Goal: Information Seeking & Learning: Learn about a topic

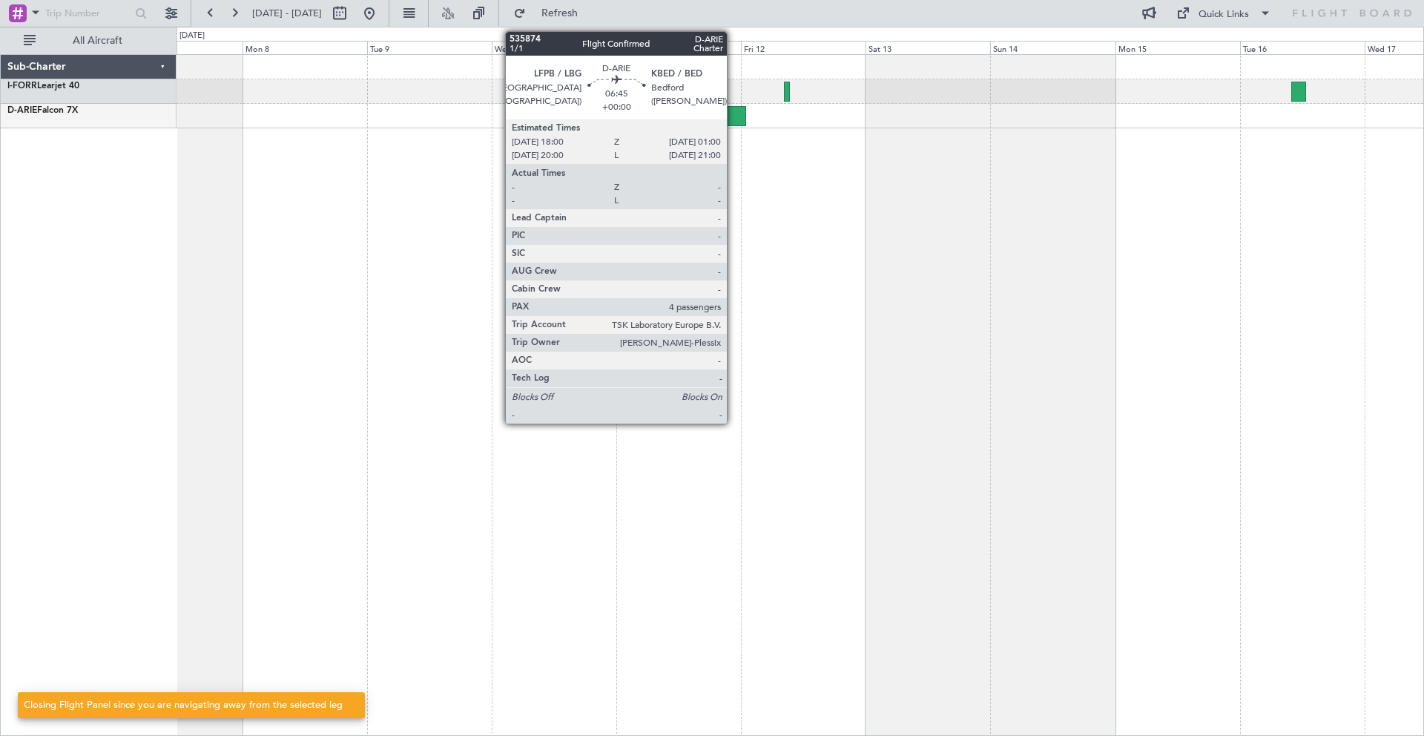
click at [733, 121] on div at bounding box center [727, 116] width 37 height 20
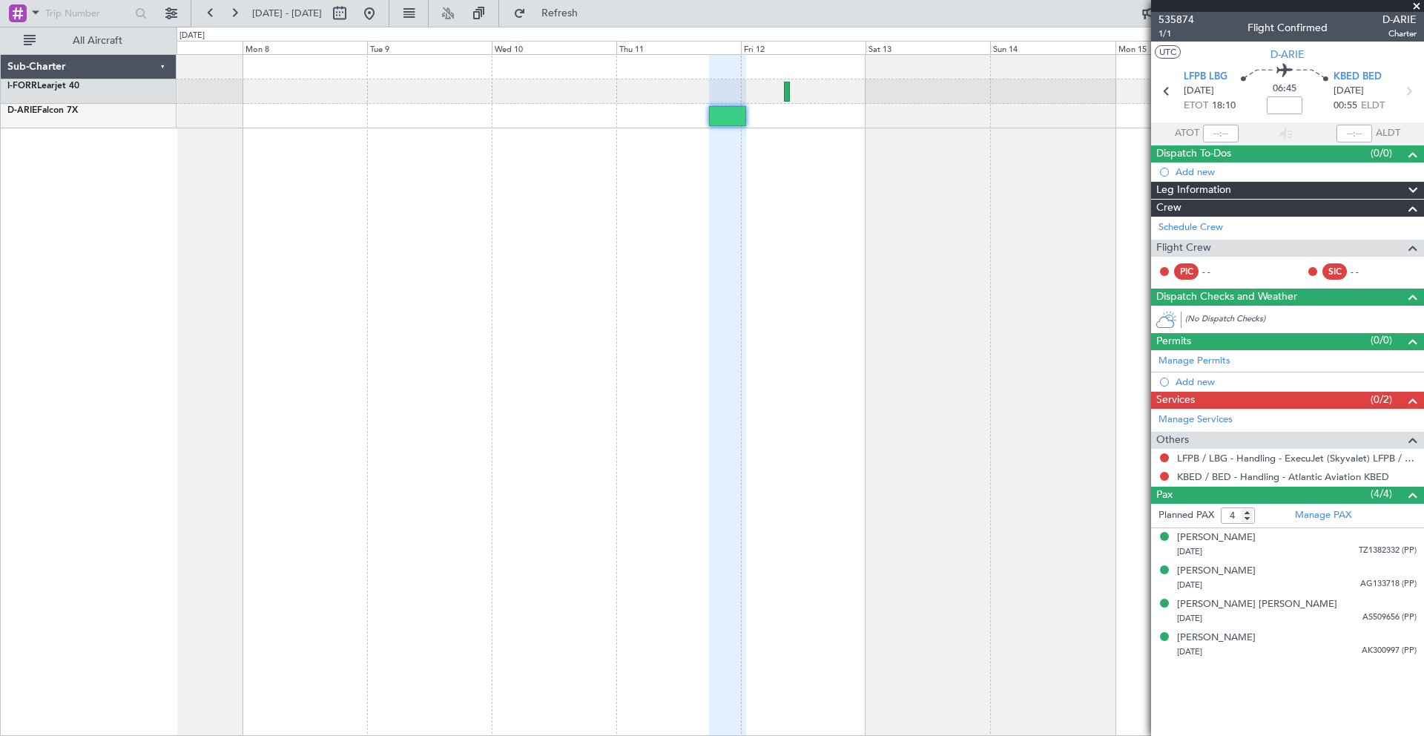
click at [1419, 3] on span at bounding box center [1416, 6] width 15 height 13
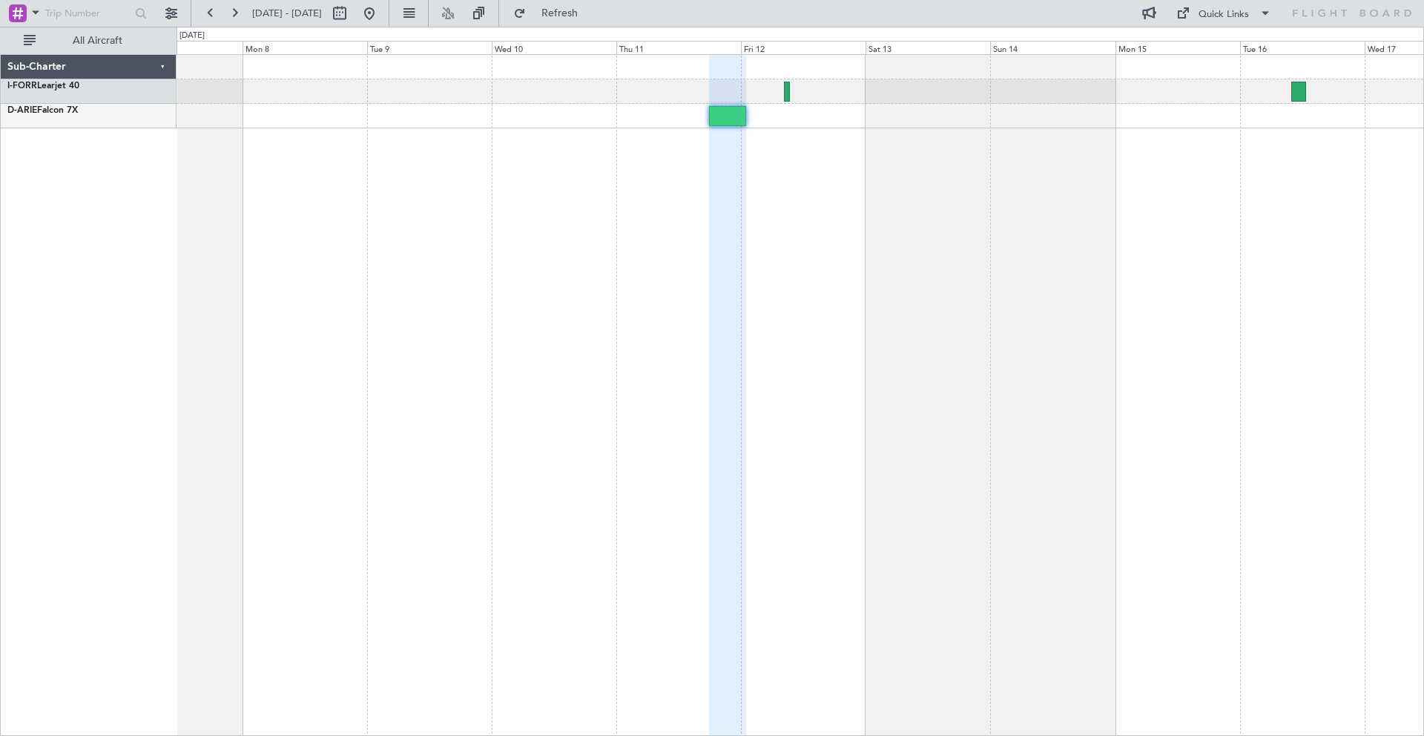
type input "0"
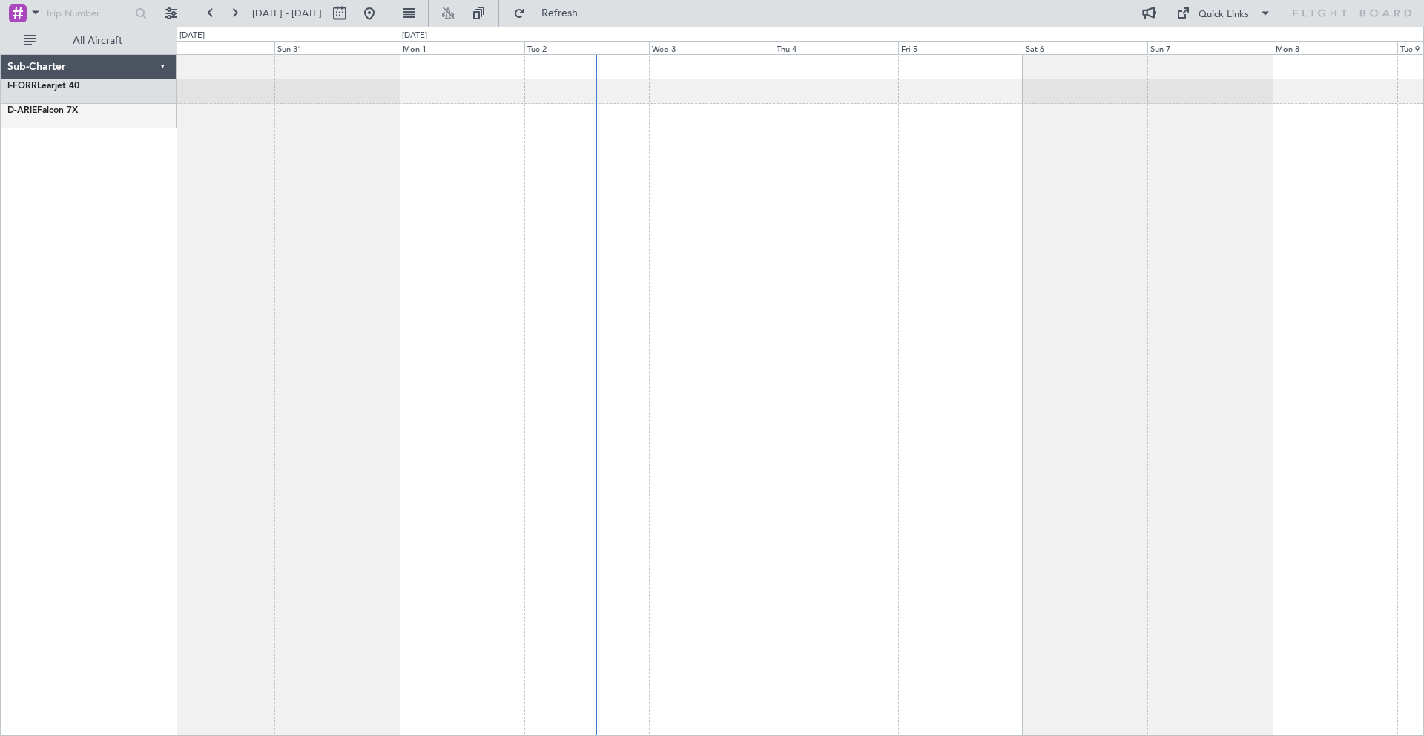
click at [1422, 94] on div at bounding box center [799, 394] width 1247 height 681
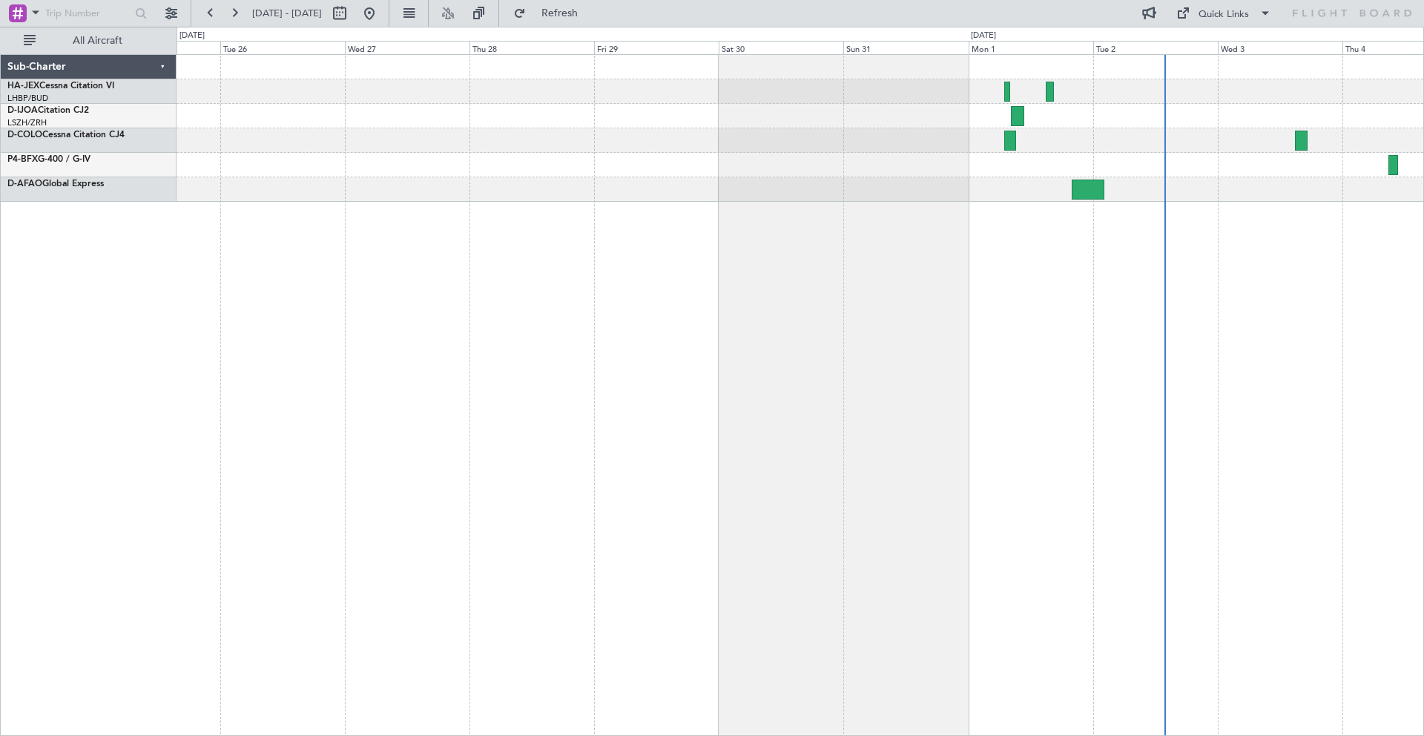
click at [819, 141] on div at bounding box center [799, 128] width 1247 height 147
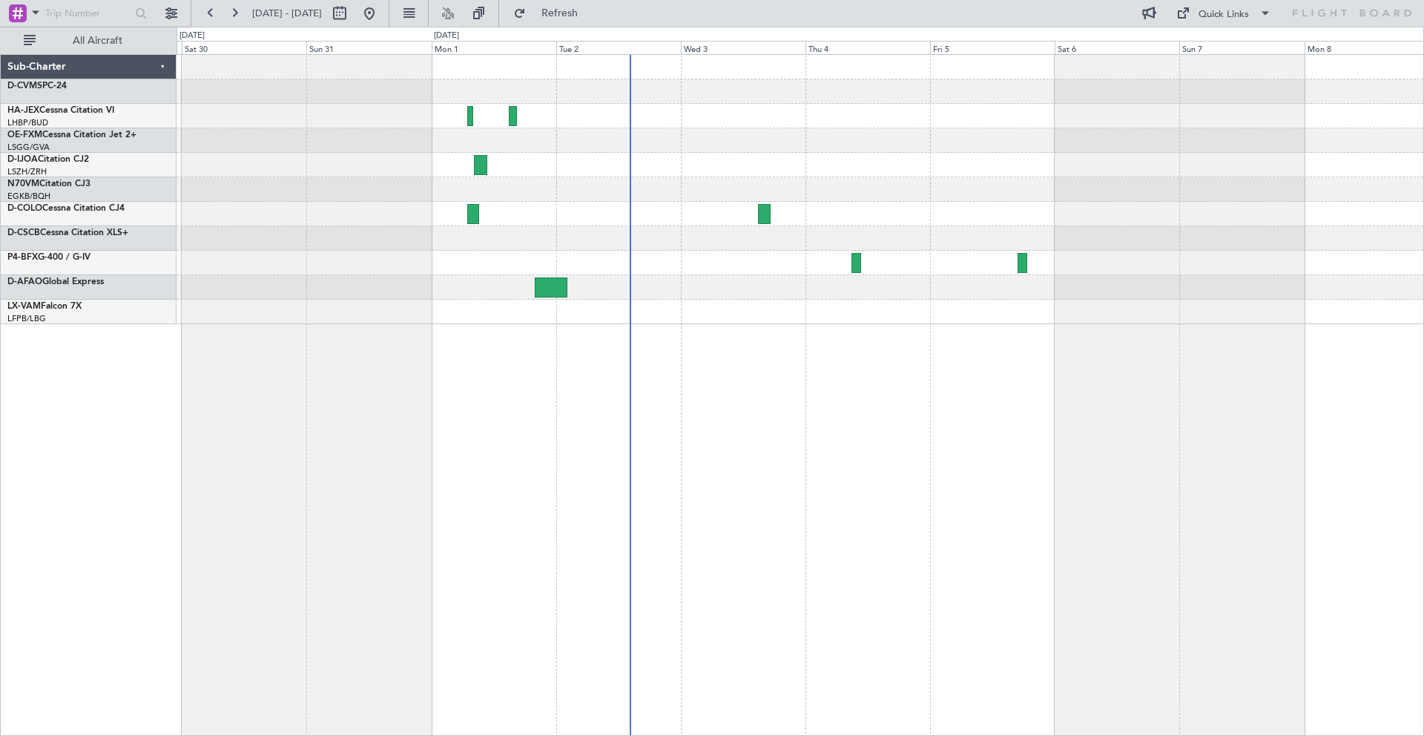
click at [136, 231] on div "Sub-Charter D-CVMS PC-24 HA-JEX Cessna Citation VI LHBP/BUD Budapest (Ferenc Li…" at bounding box center [712, 381] width 1424 height 709
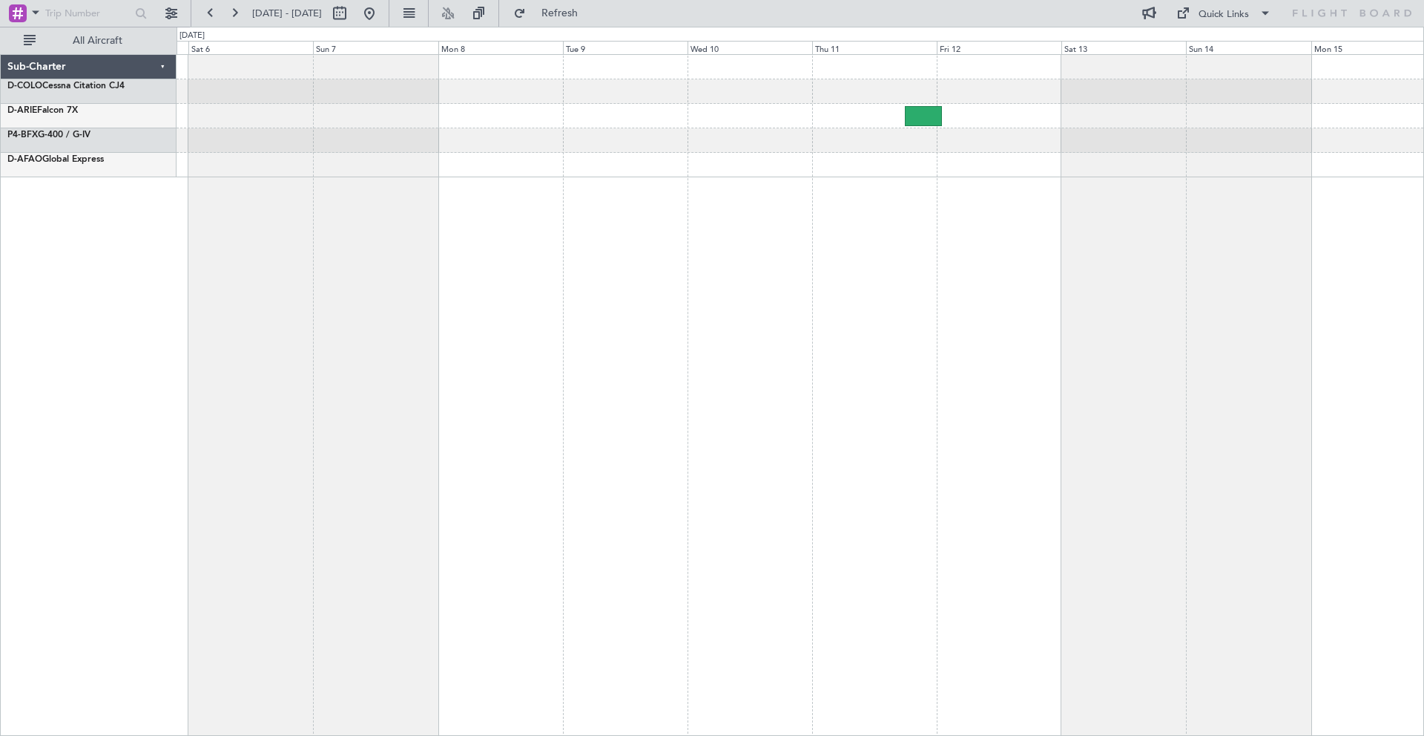
click at [397, 169] on div at bounding box center [799, 116] width 1247 height 122
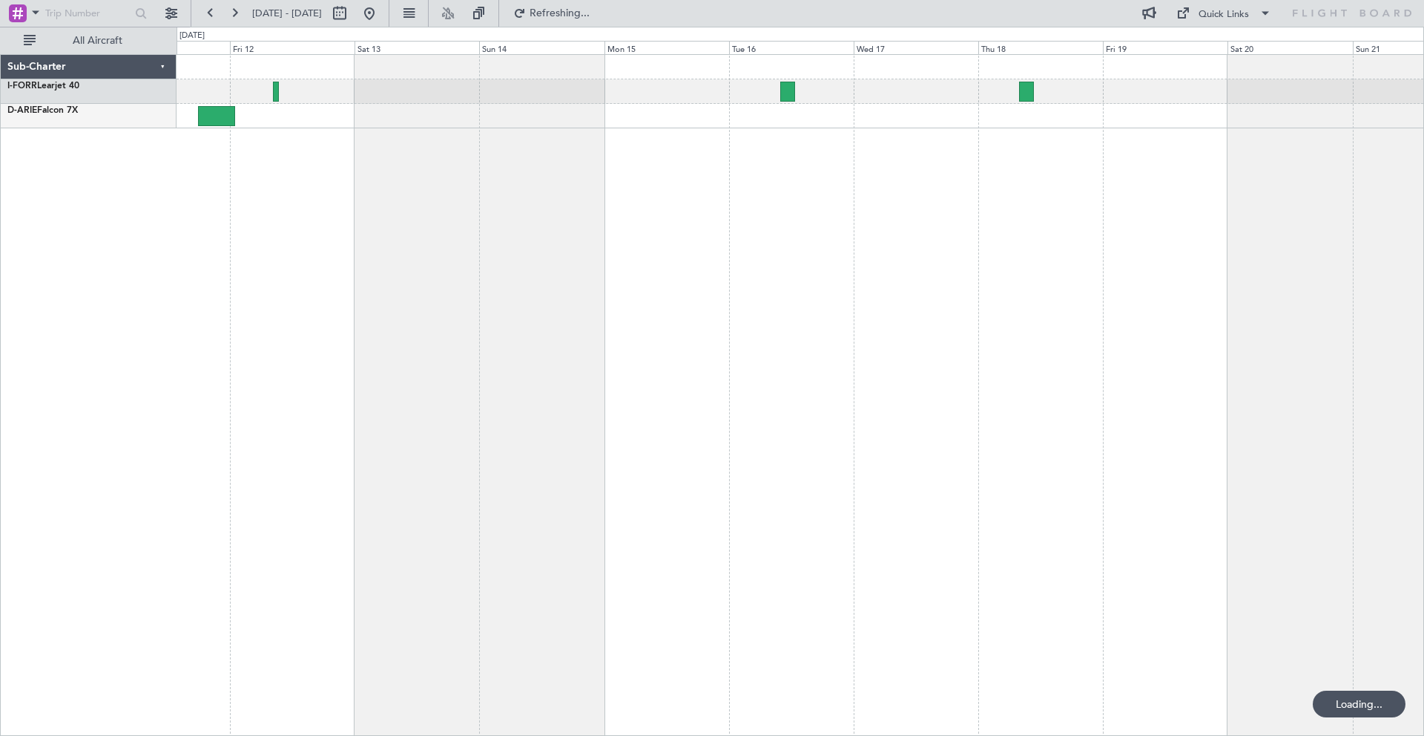
click at [919, 93] on div at bounding box center [799, 91] width 1247 height 24
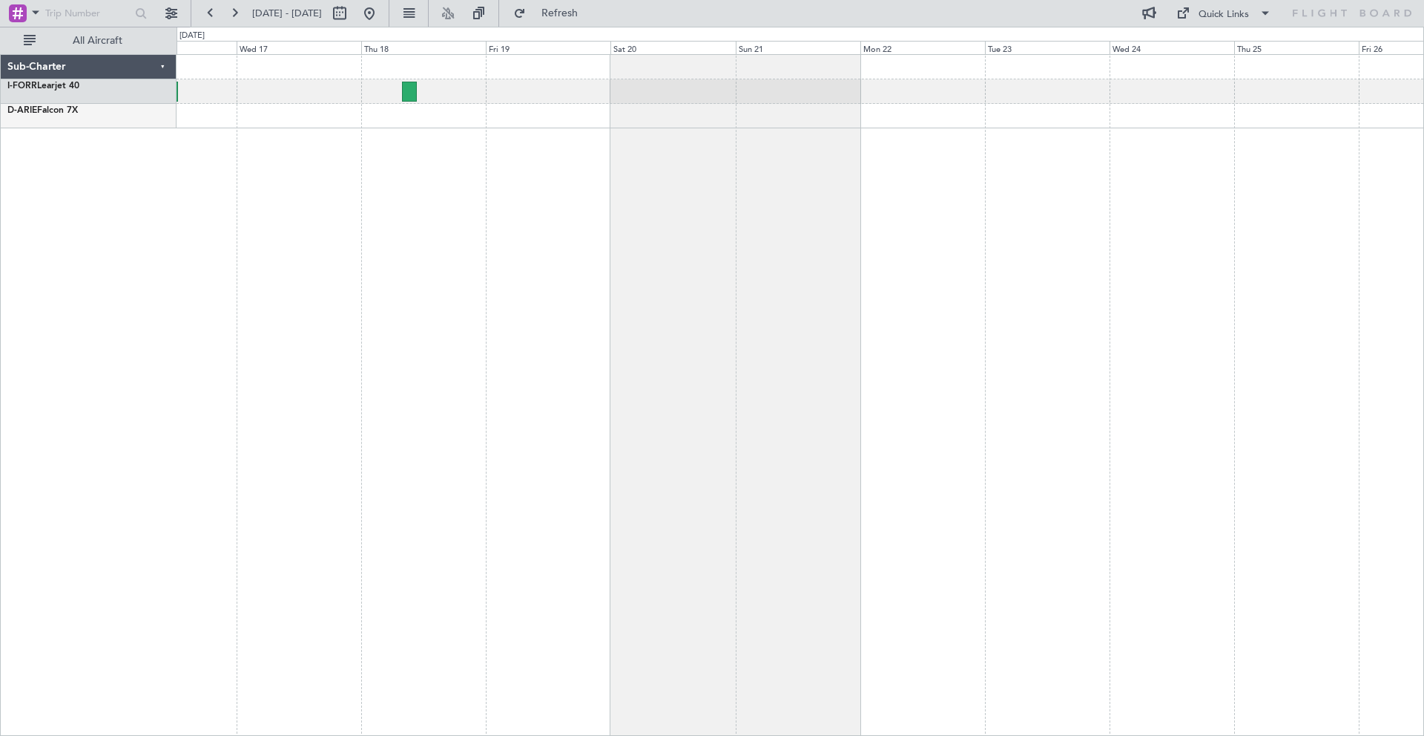
click at [197, 311] on div at bounding box center [799, 394] width 1247 height 681
click at [199, 172] on div at bounding box center [799, 394] width 1247 height 681
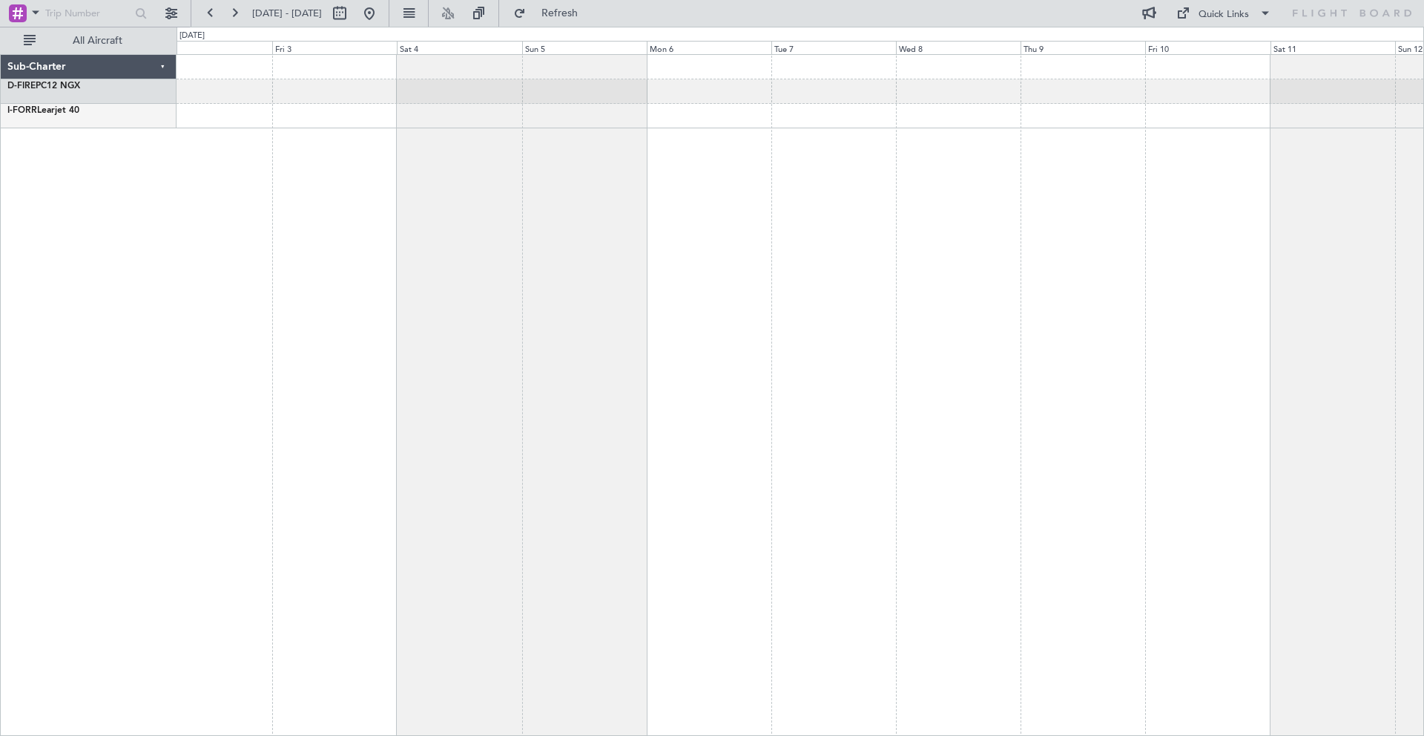
click at [247, 203] on div at bounding box center [799, 394] width 1247 height 681
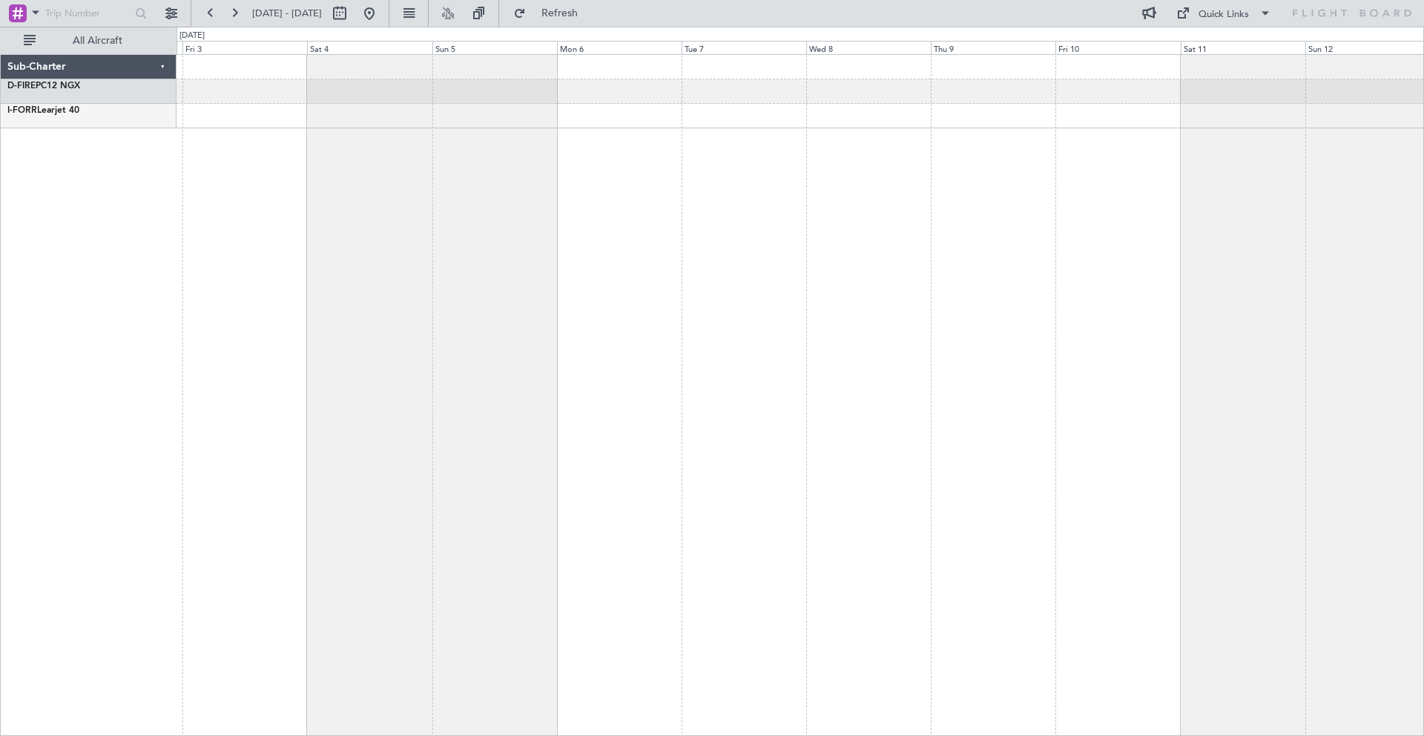
click at [62, 222] on div "Sub-Charter D-FIRE PC12 NGX I-FORR Learjet 40 0 0 Thu 2 Fri 3 Sat 4 Oct 2025 Su…" at bounding box center [712, 381] width 1424 height 709
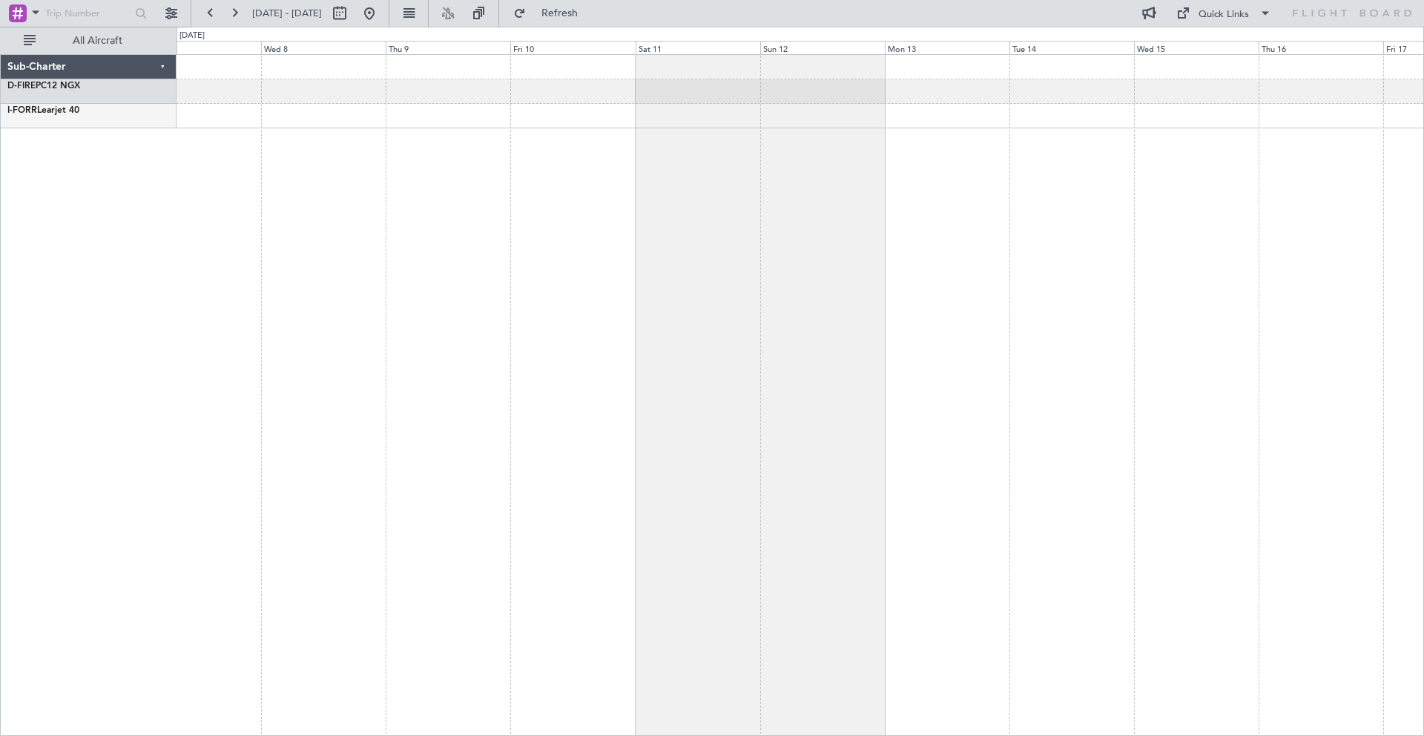
click at [0, 250] on html "17 Sep 2025 - 27 Sep 2025 Refresh Quick Links All Aircraft Sub-Charter D-FIRE P…" at bounding box center [712, 368] width 1424 height 736
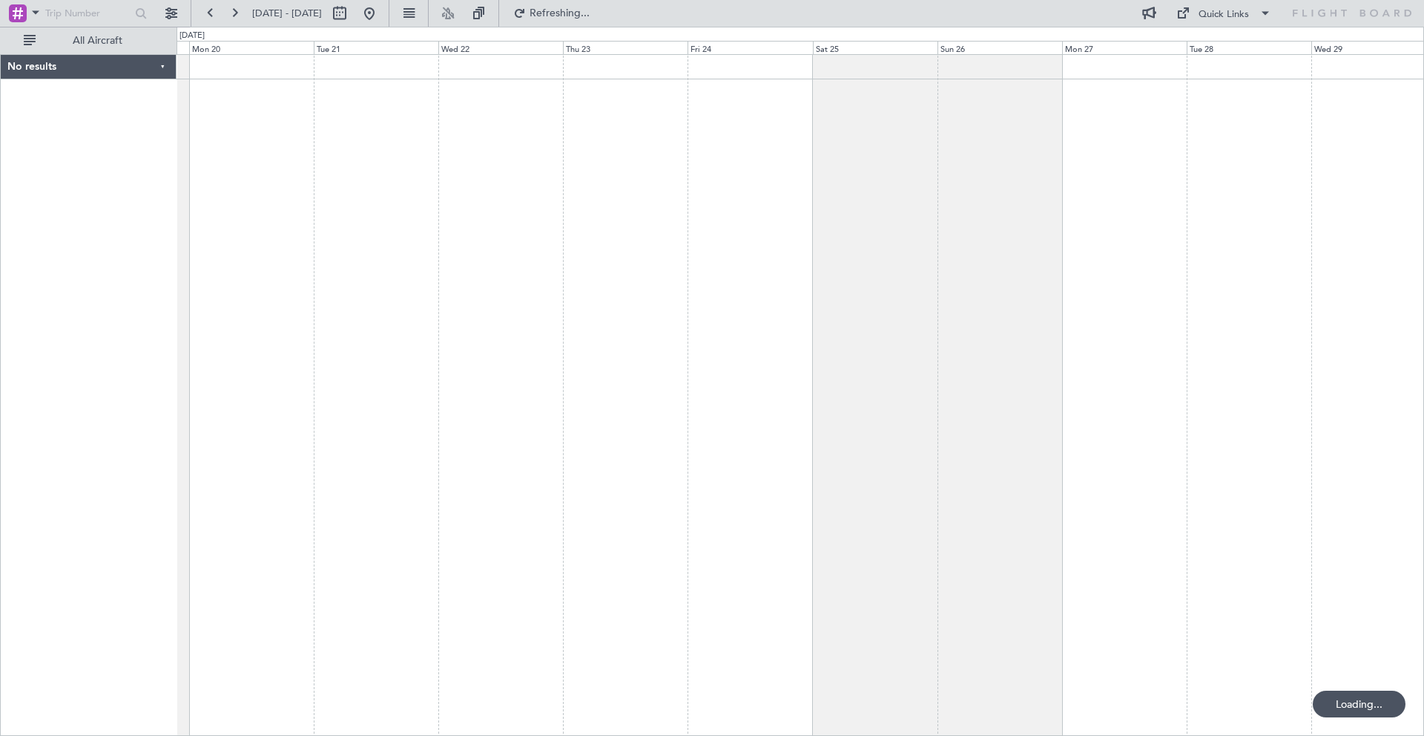
click at [225, 200] on div at bounding box center [799, 394] width 1247 height 681
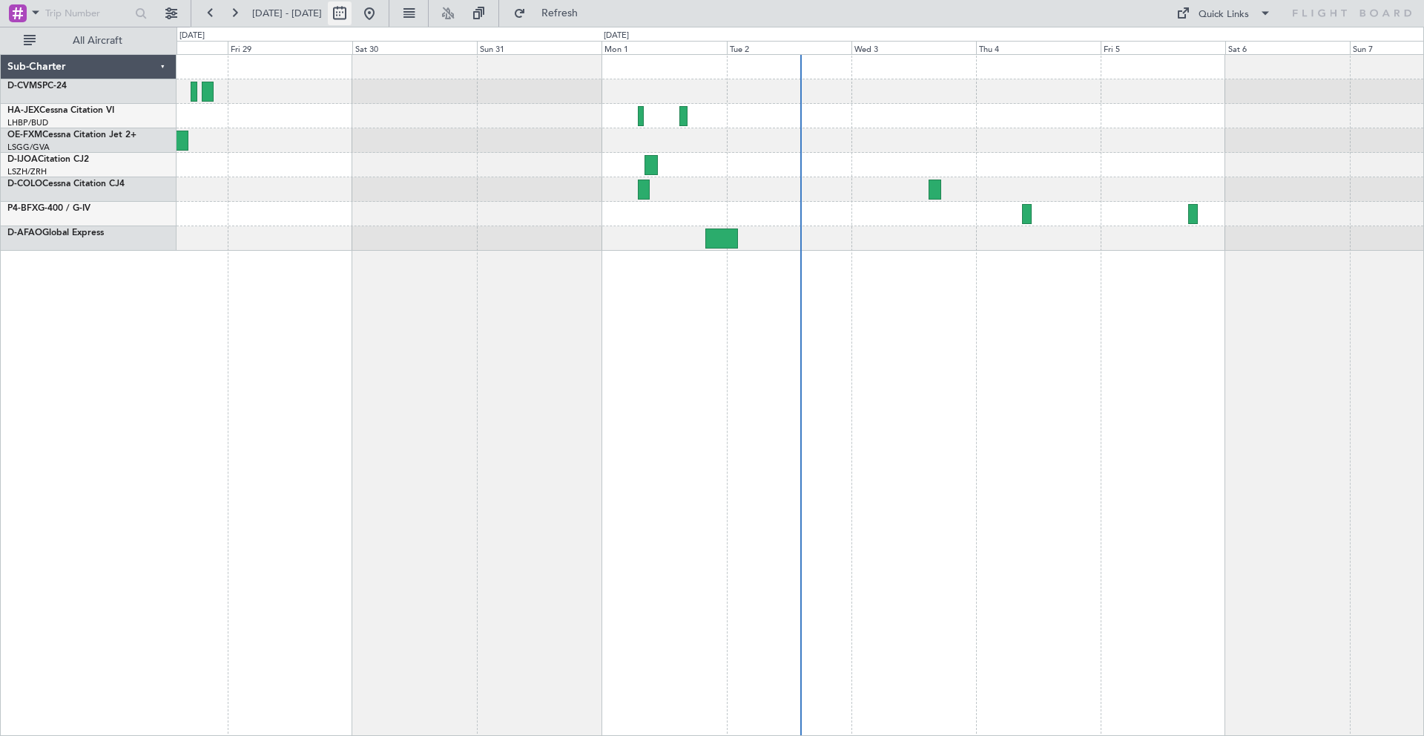
click at [351, 22] on button at bounding box center [340, 13] width 24 height 24
select select "8"
select select "2025"
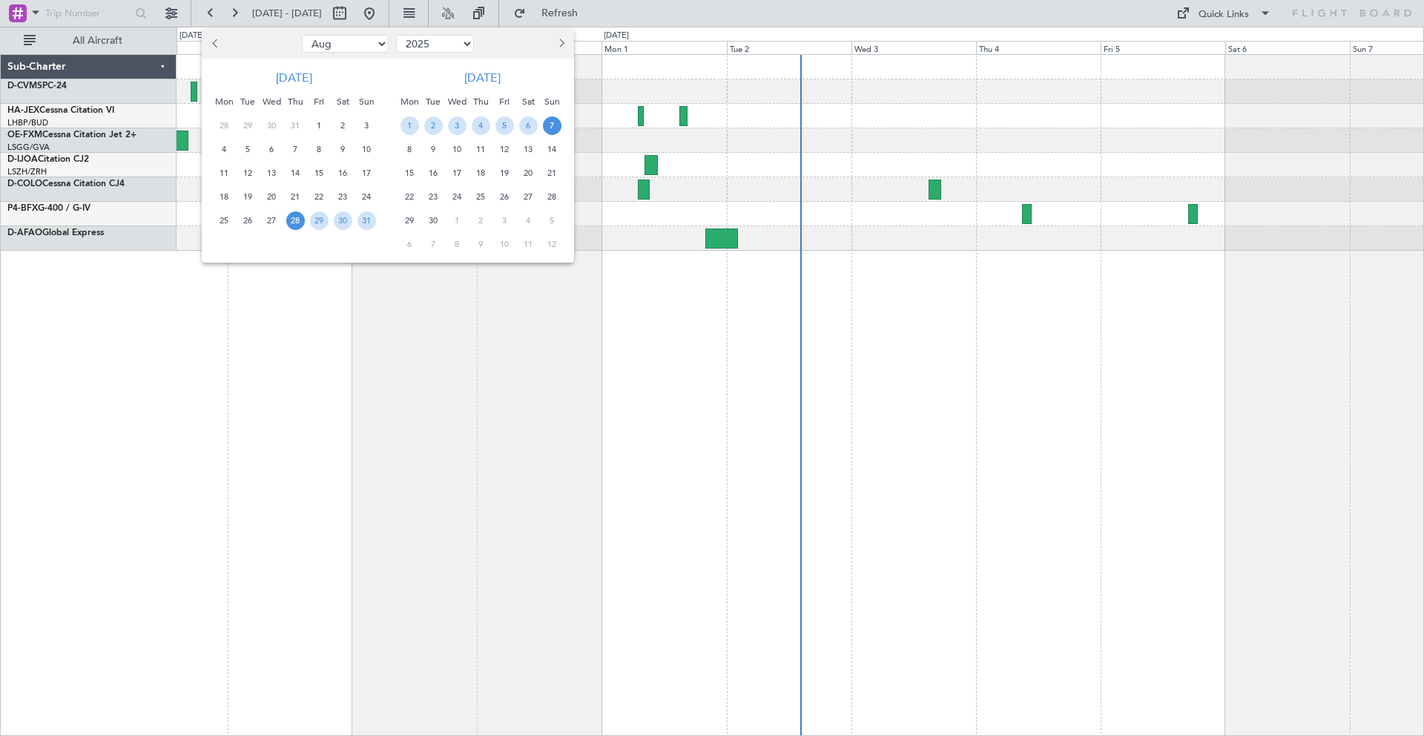
click at [567, 38] on button "Next month" at bounding box center [560, 44] width 16 height 24
select select "9"
click at [457, 193] on span "22" at bounding box center [457, 197] width 19 height 19
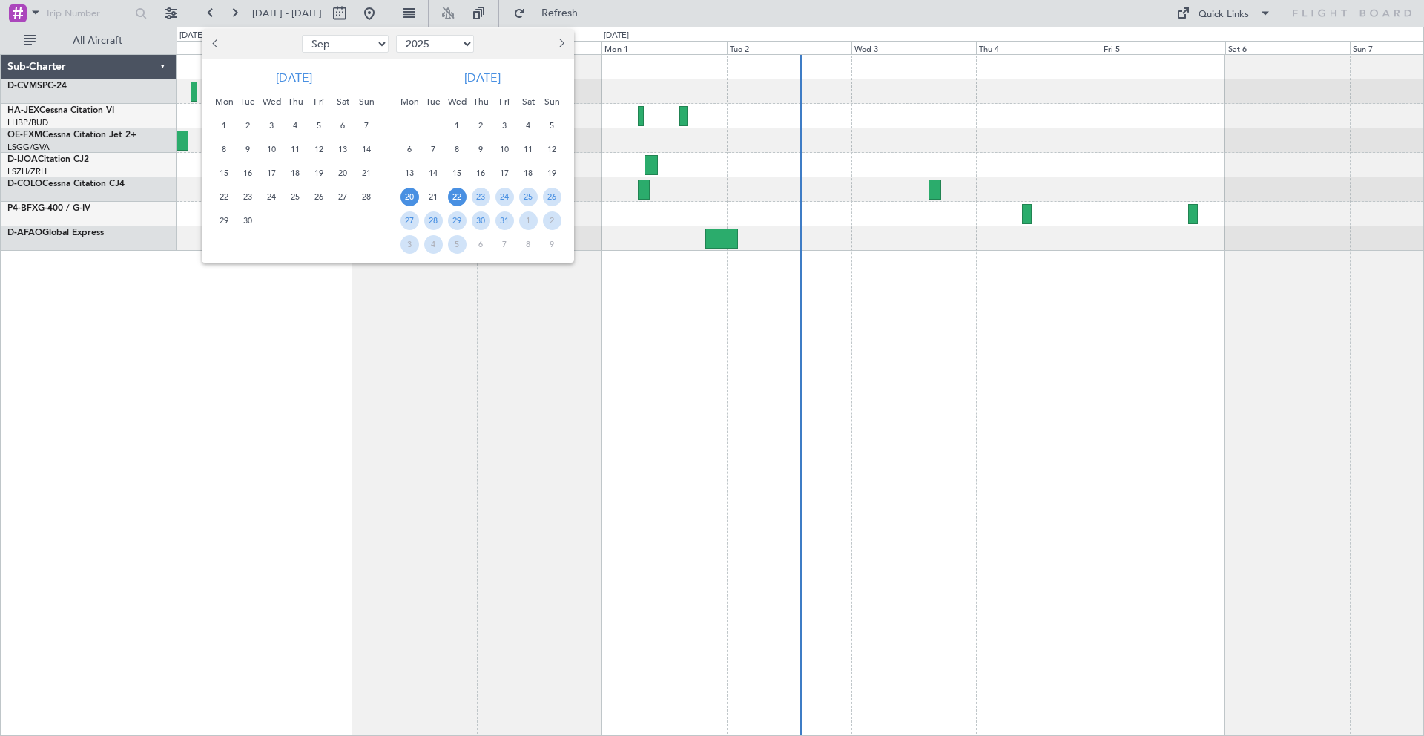
click at [409, 195] on span "20" at bounding box center [409, 197] width 19 height 19
click at [510, 308] on div at bounding box center [712, 368] width 1424 height 736
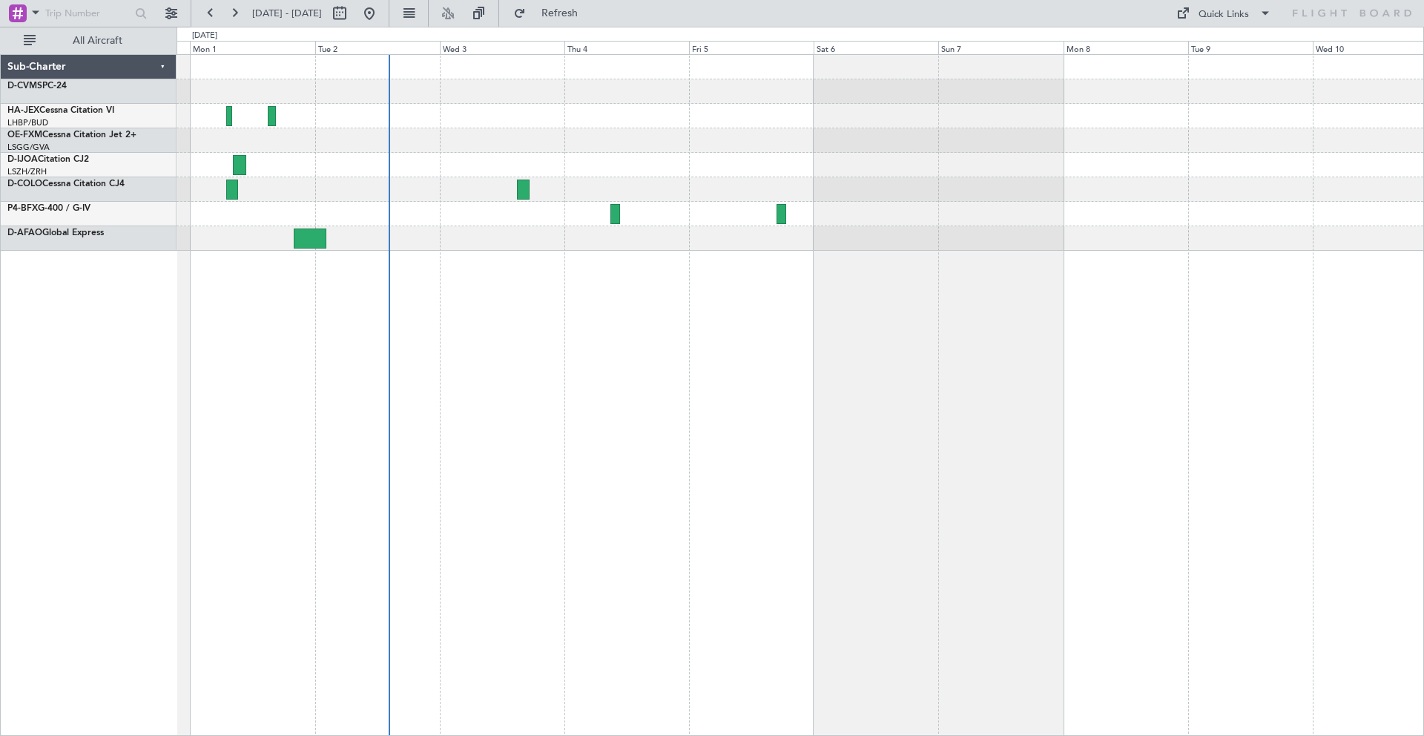
click at [150, 174] on div "Sub-Charter D-CVMS PC-24 HA-JEX Cessna Citation VI LHBP/BUD Budapest ([PERSON_N…" at bounding box center [712, 381] width 1424 height 709
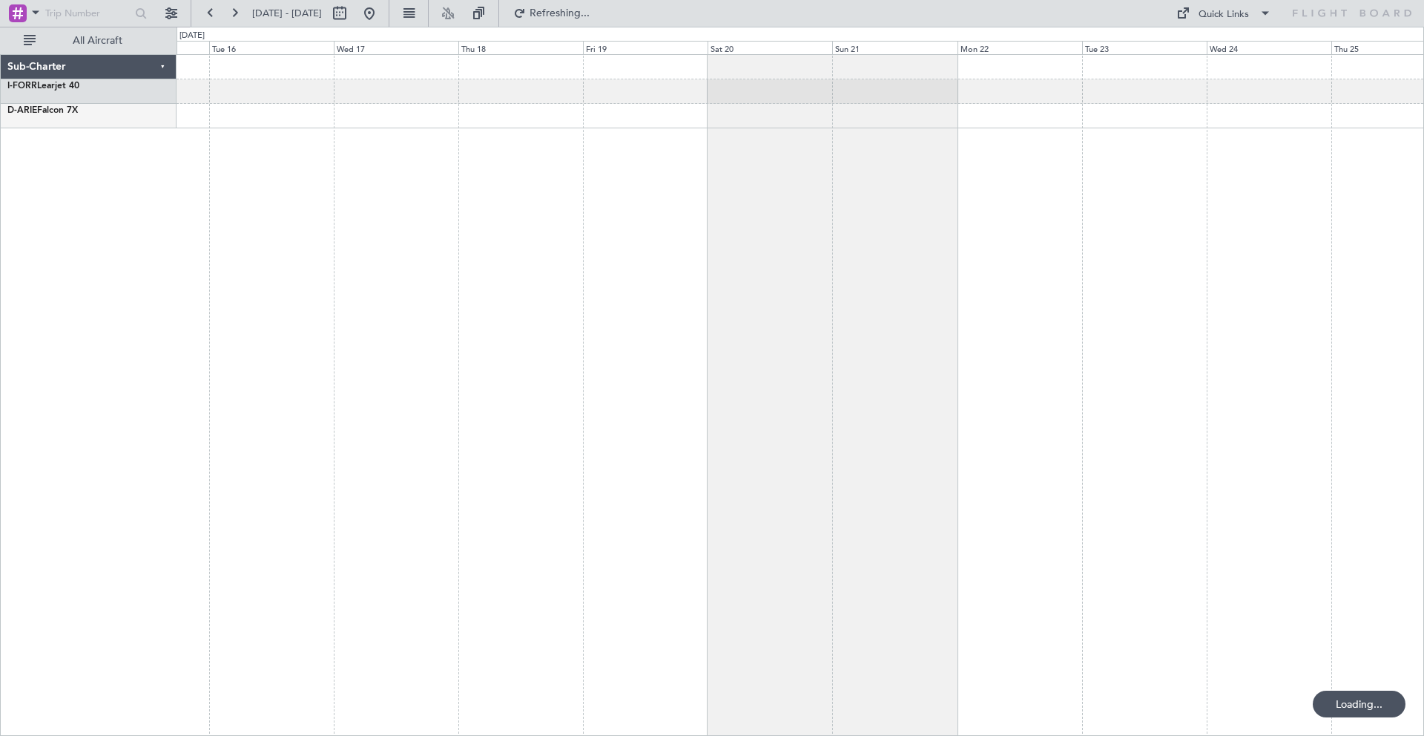
click at [120, 160] on div "Sub-Charter I-FORR Learjet 40 D-[PERSON_NAME] 7X 0 0 Mon 15 Tue 16 [DATE] Thu 1…" at bounding box center [712, 381] width 1424 height 709
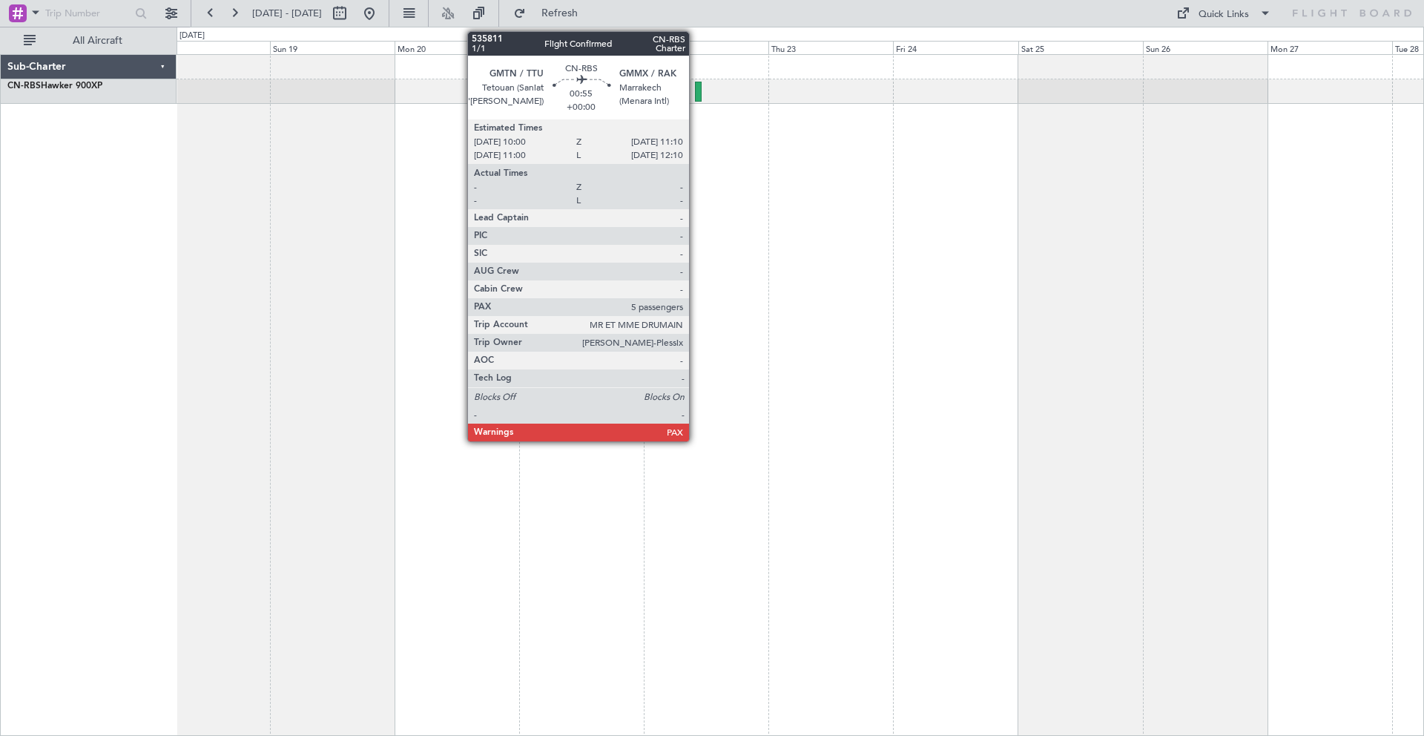
click at [696, 96] on div at bounding box center [698, 92] width 7 height 20
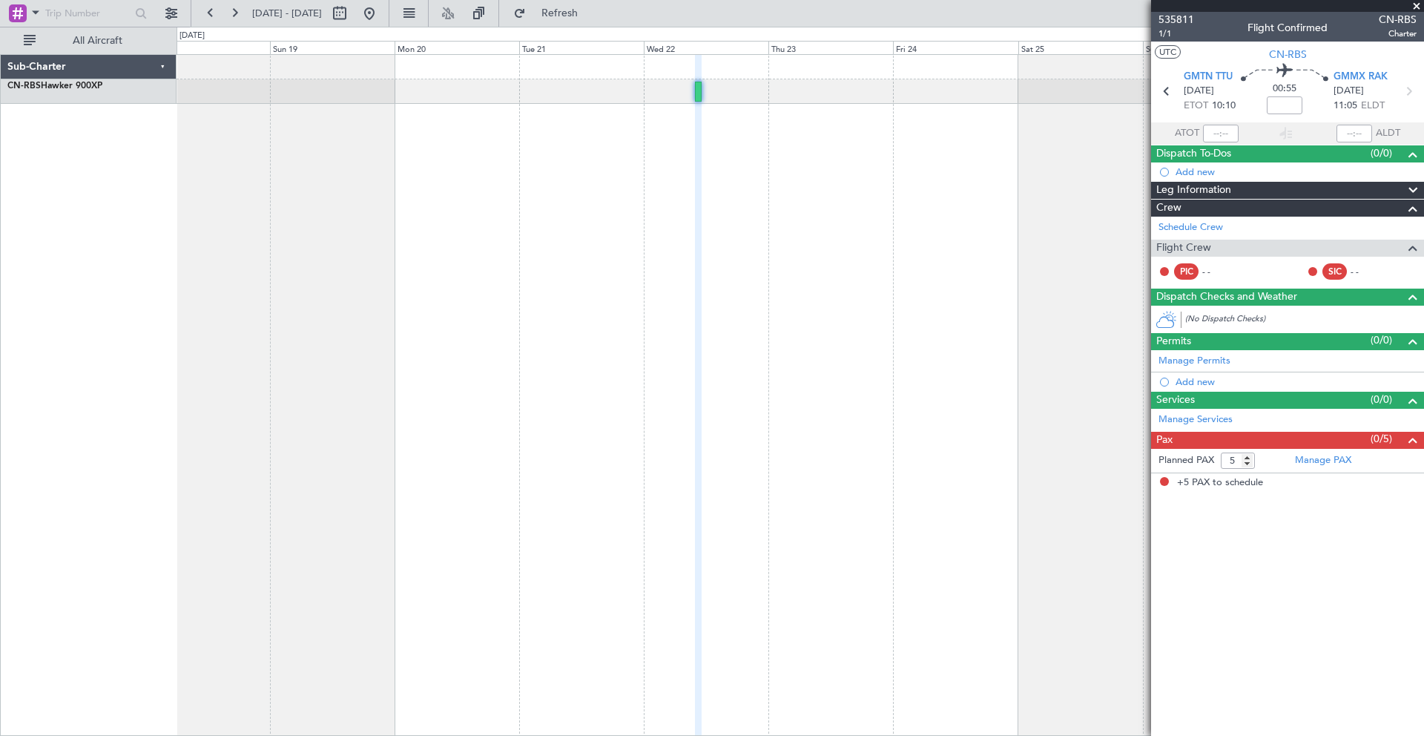
click at [1417, 7] on span at bounding box center [1416, 6] width 15 height 13
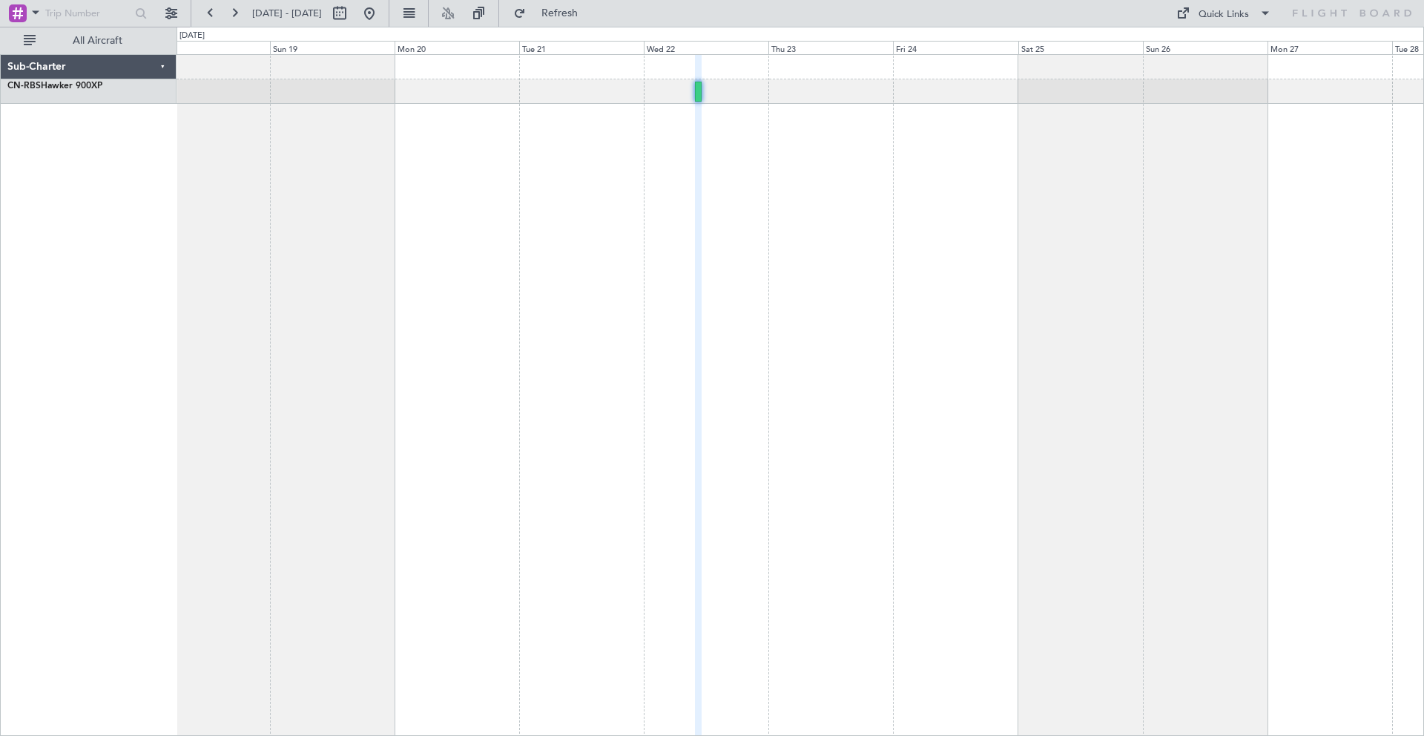
type input "0"
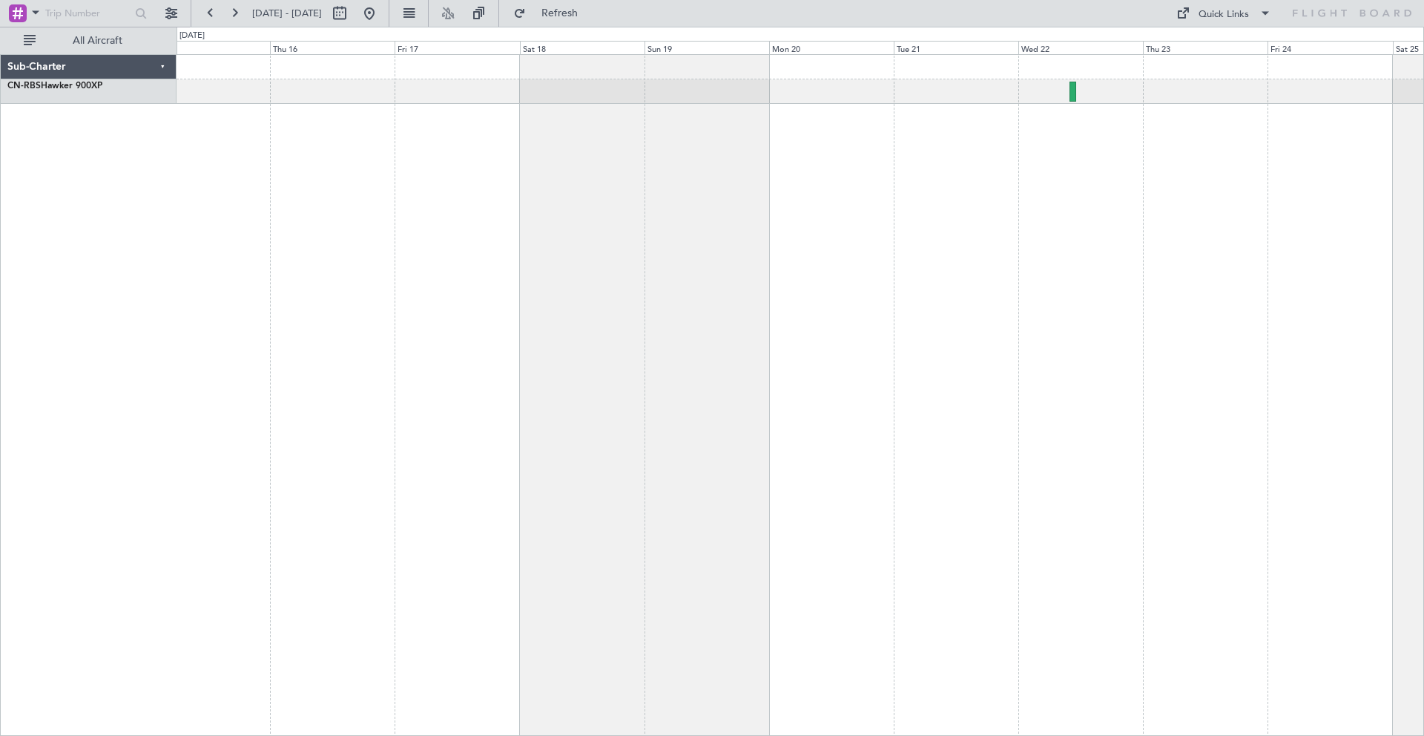
click at [957, 245] on div at bounding box center [799, 394] width 1247 height 681
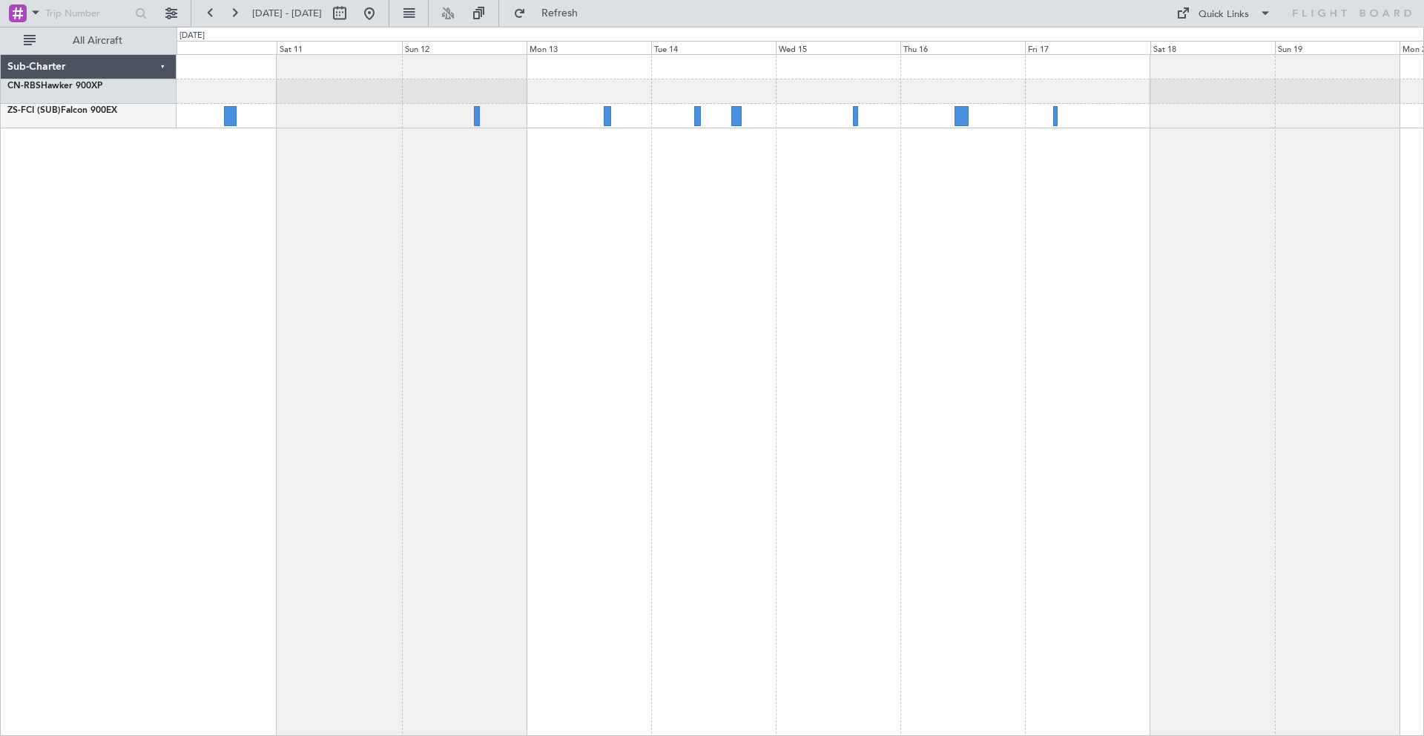
click at [869, 277] on div at bounding box center [799, 394] width 1247 height 681
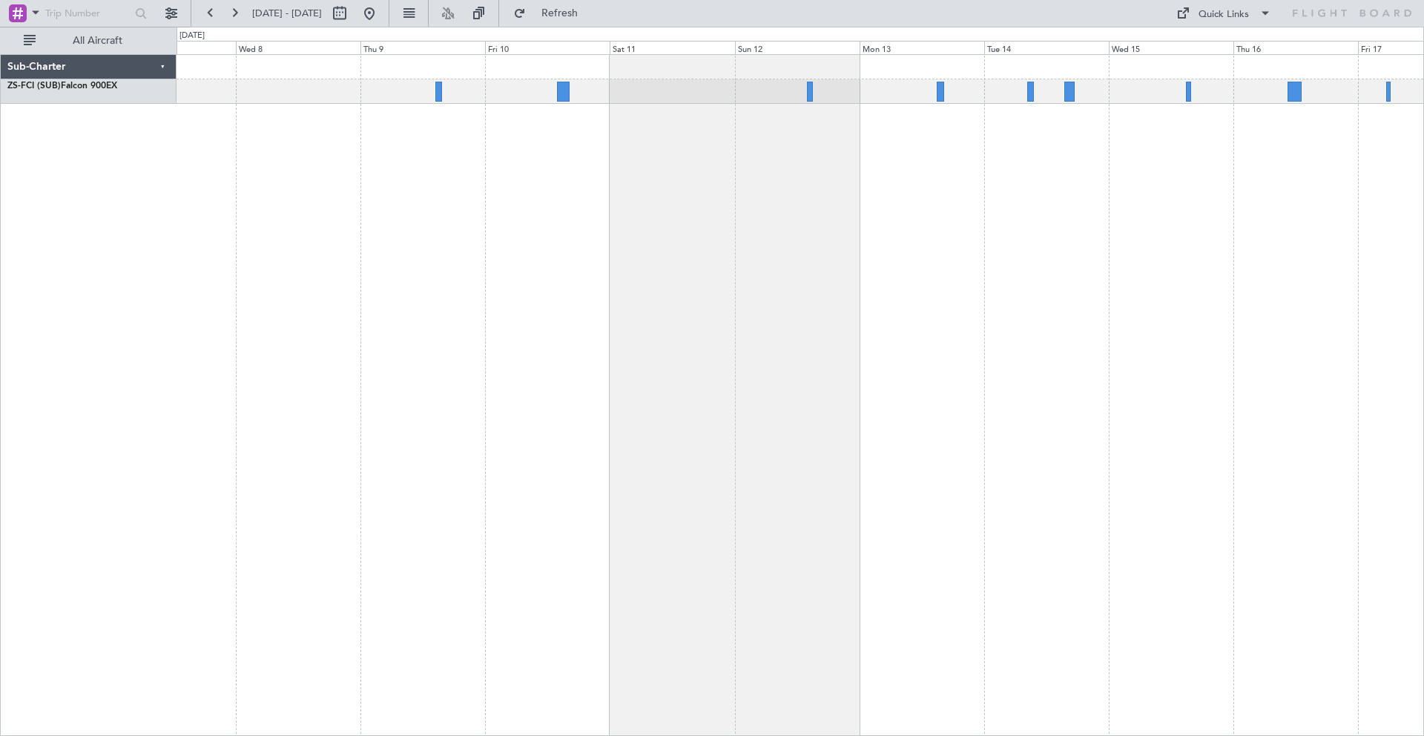
click at [838, 267] on div at bounding box center [799, 394] width 1247 height 681
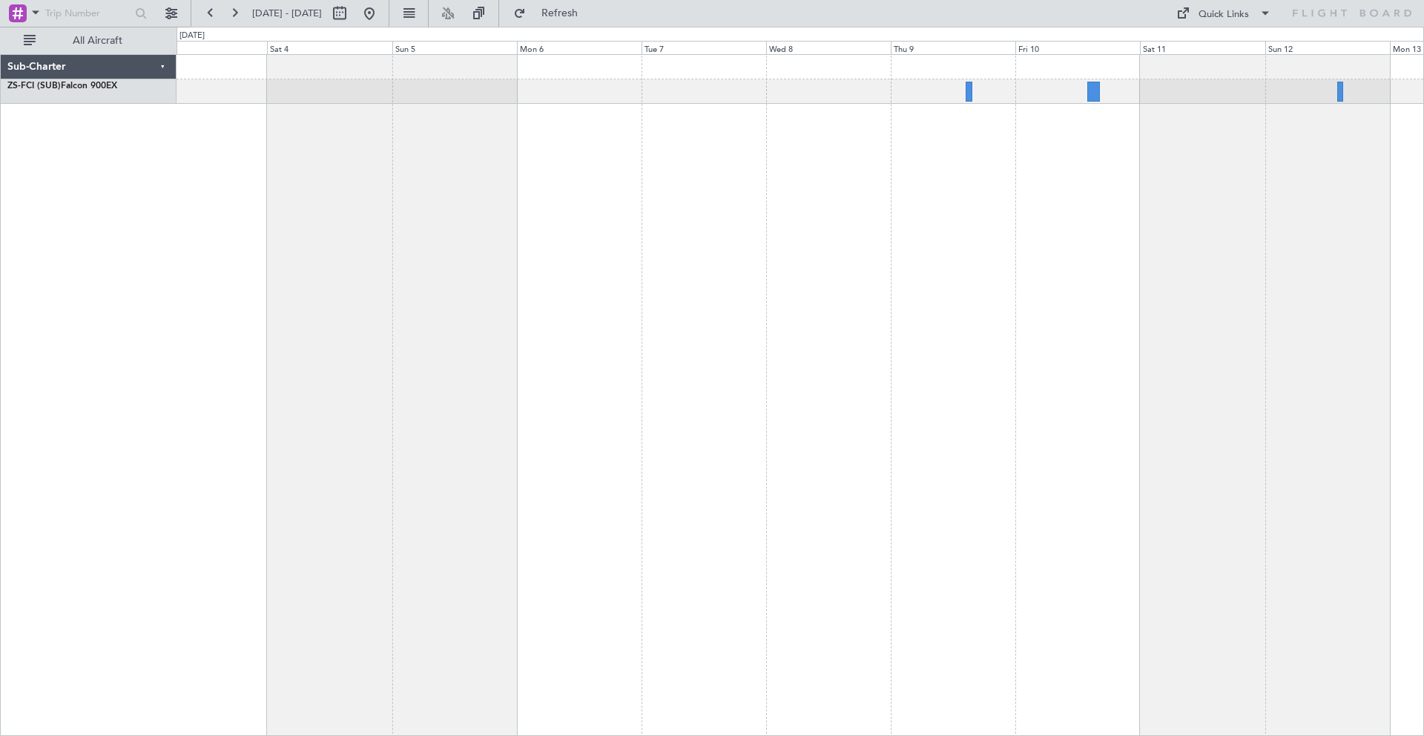
click at [856, 255] on div at bounding box center [799, 394] width 1247 height 681
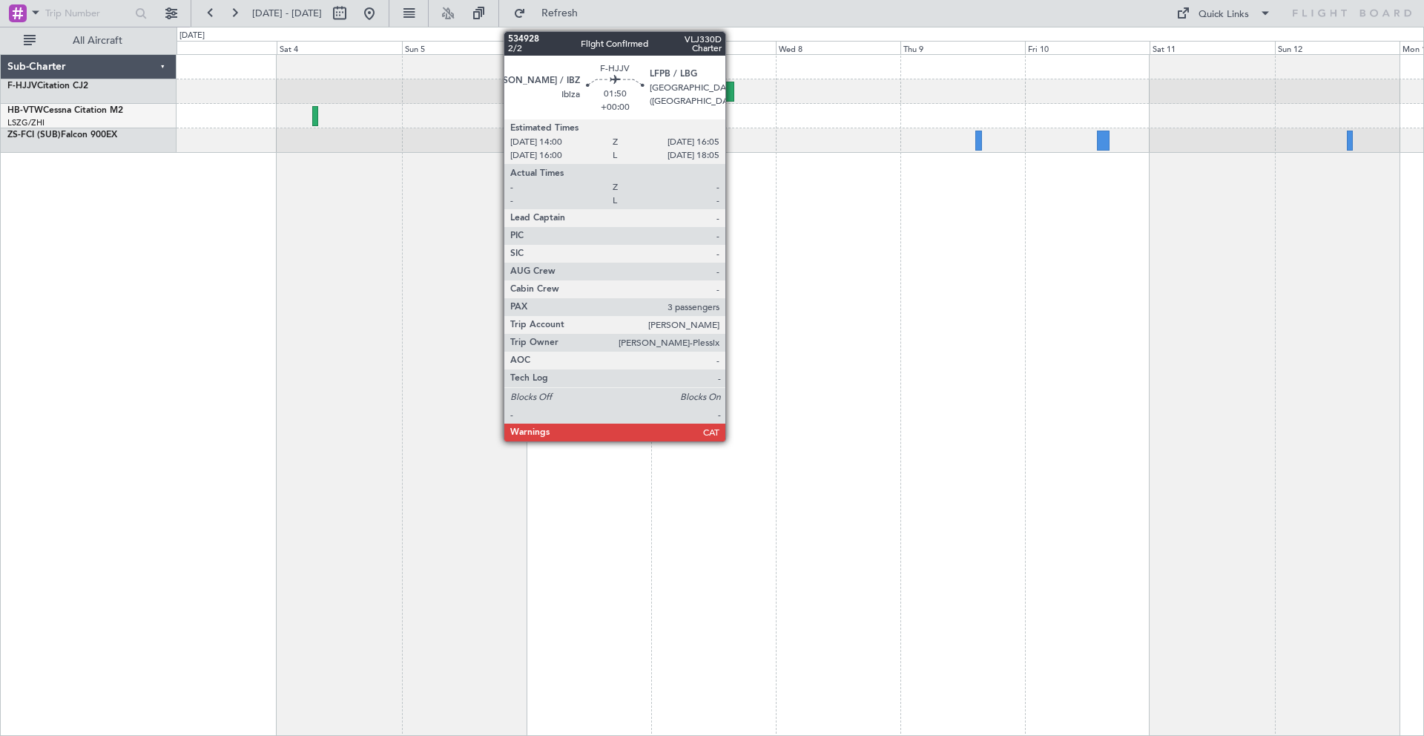
click at [732, 96] on div at bounding box center [728, 92] width 11 height 20
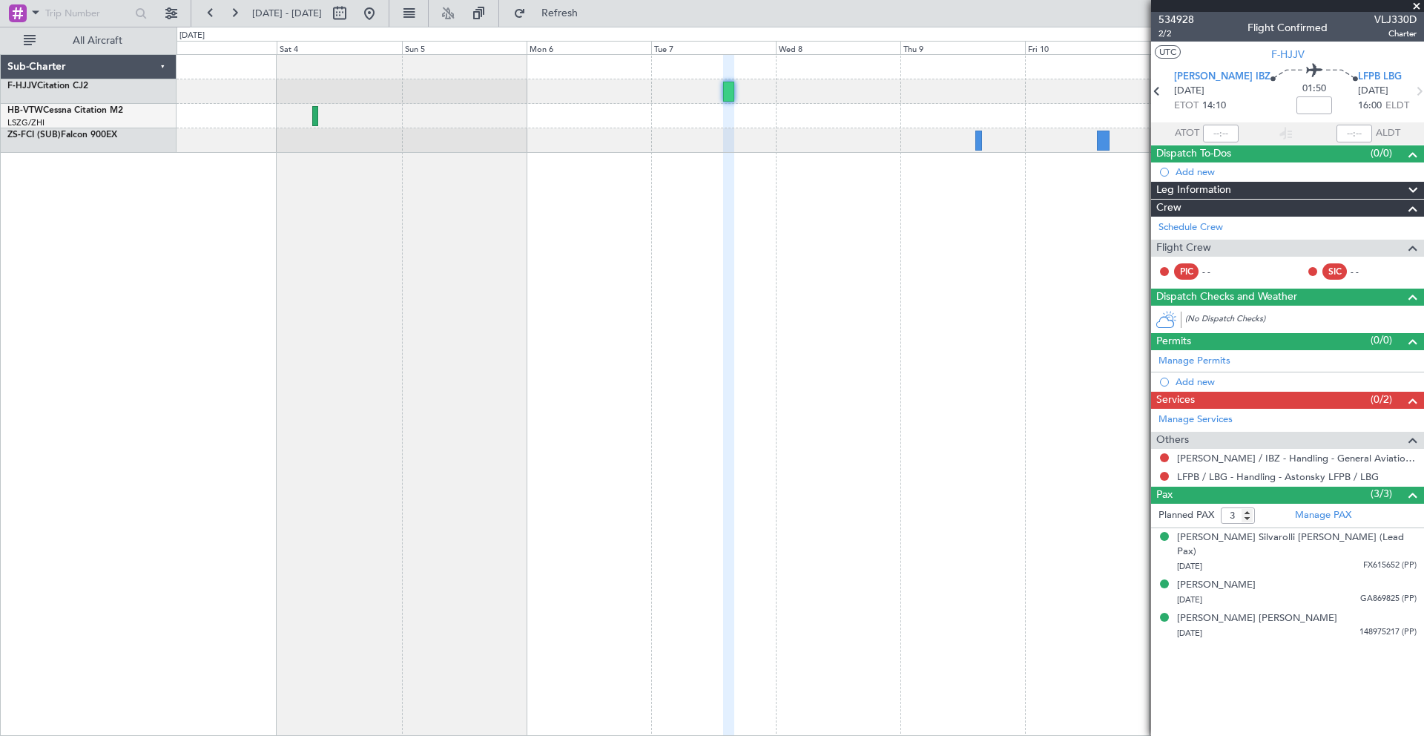
click at [1415, 3] on span at bounding box center [1416, 6] width 15 height 13
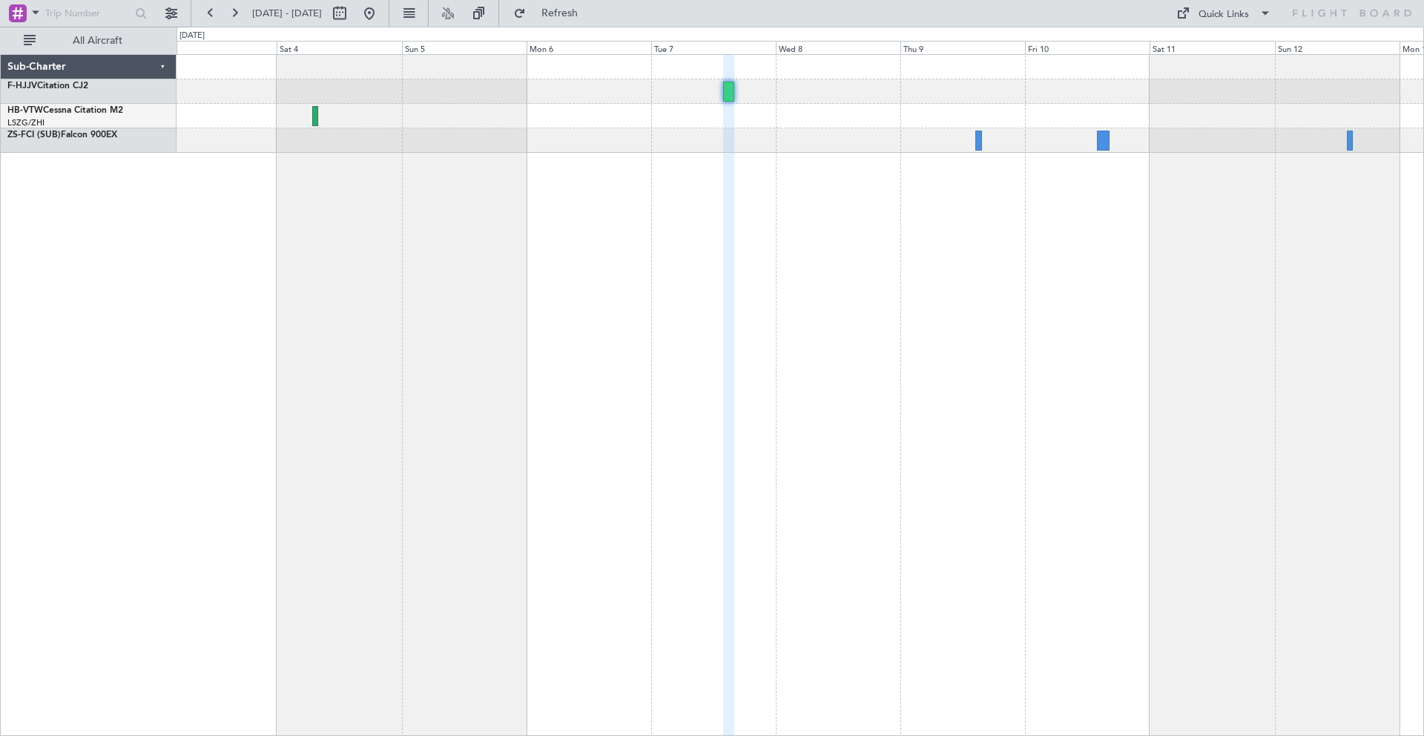
type input "0"
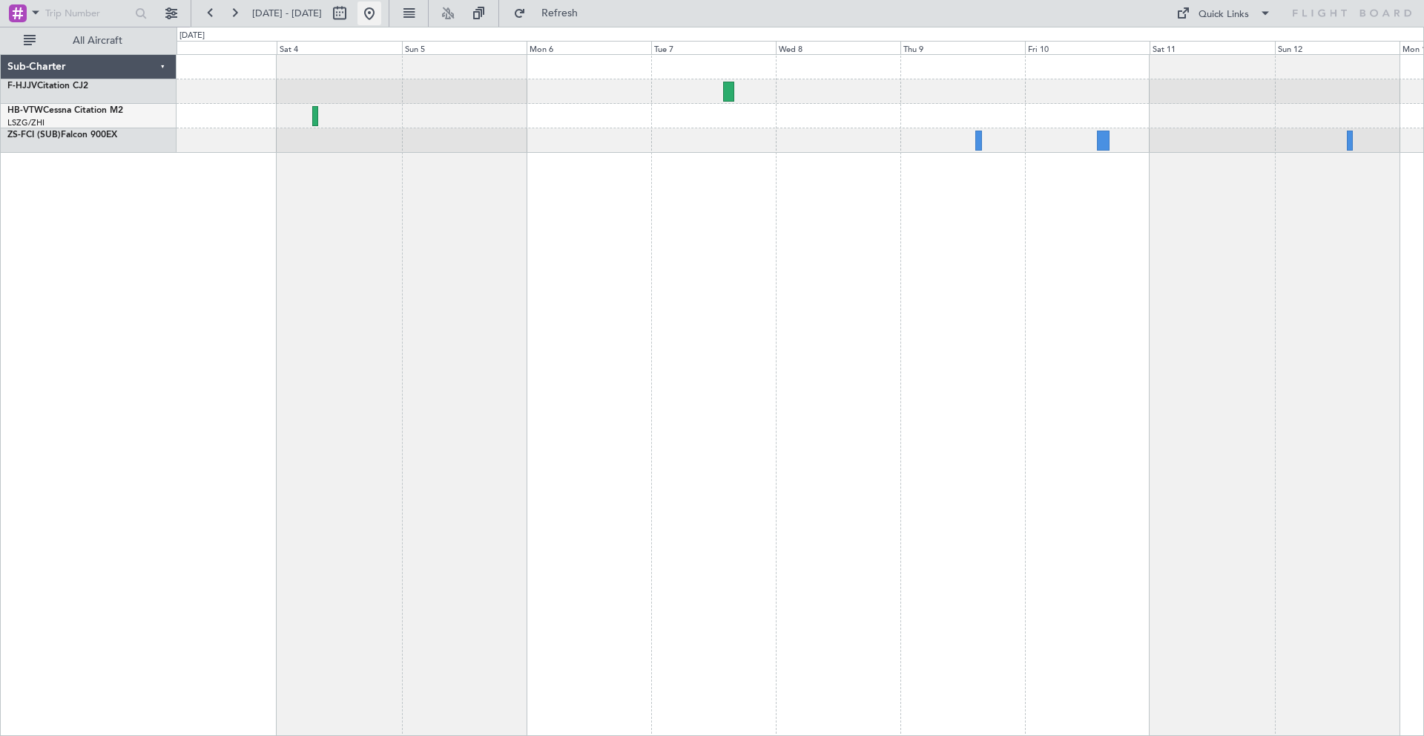
click at [381, 13] on button at bounding box center [369, 13] width 24 height 24
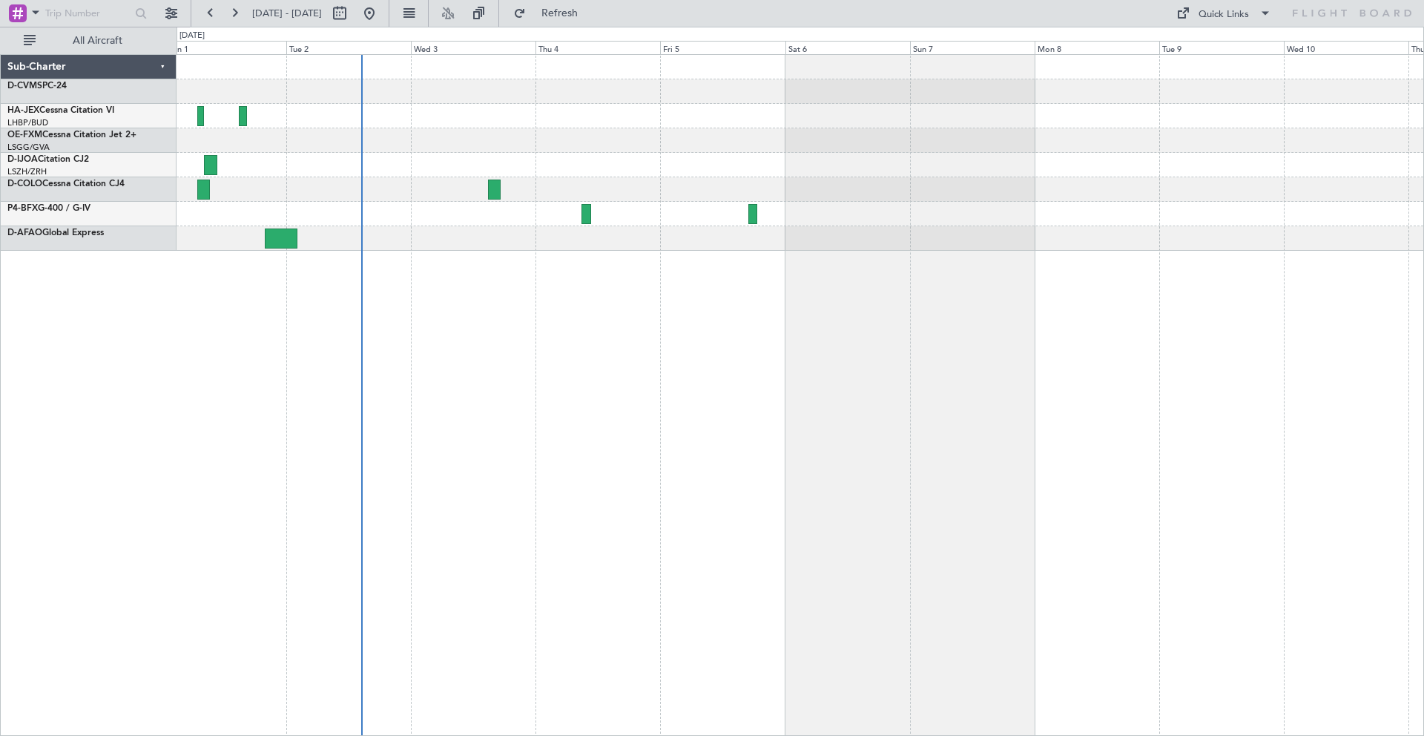
click at [406, 143] on div at bounding box center [799, 394] width 1247 height 681
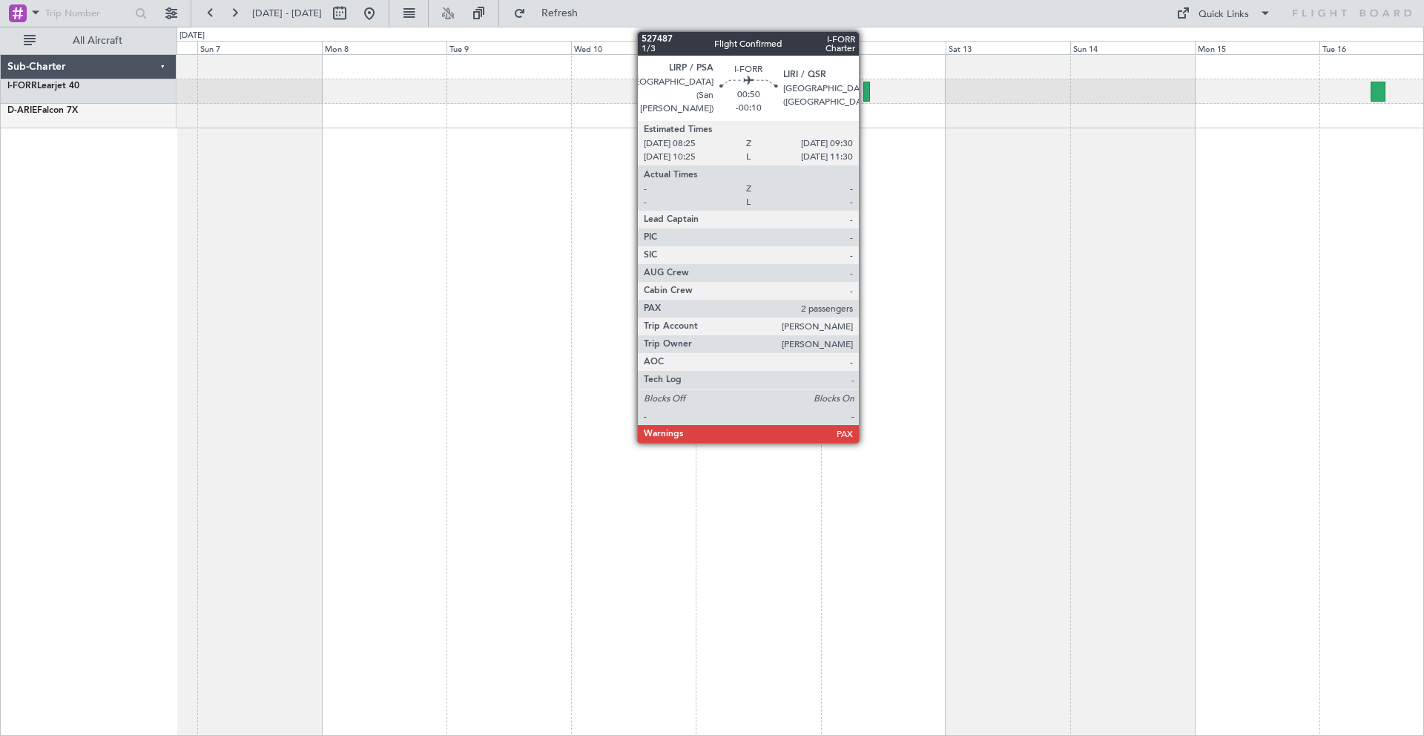
click at [865, 91] on div at bounding box center [866, 92] width 6 height 20
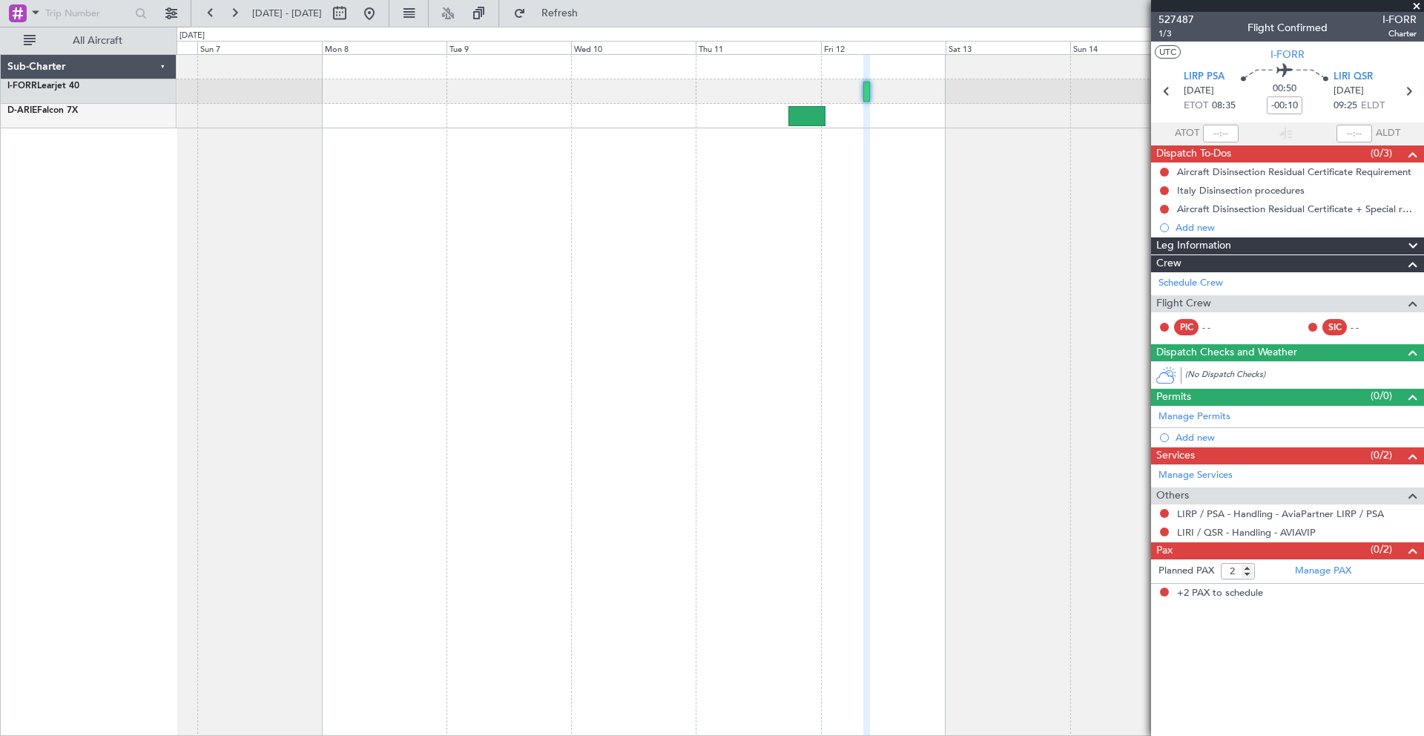
click at [1418, 7] on span at bounding box center [1416, 6] width 15 height 13
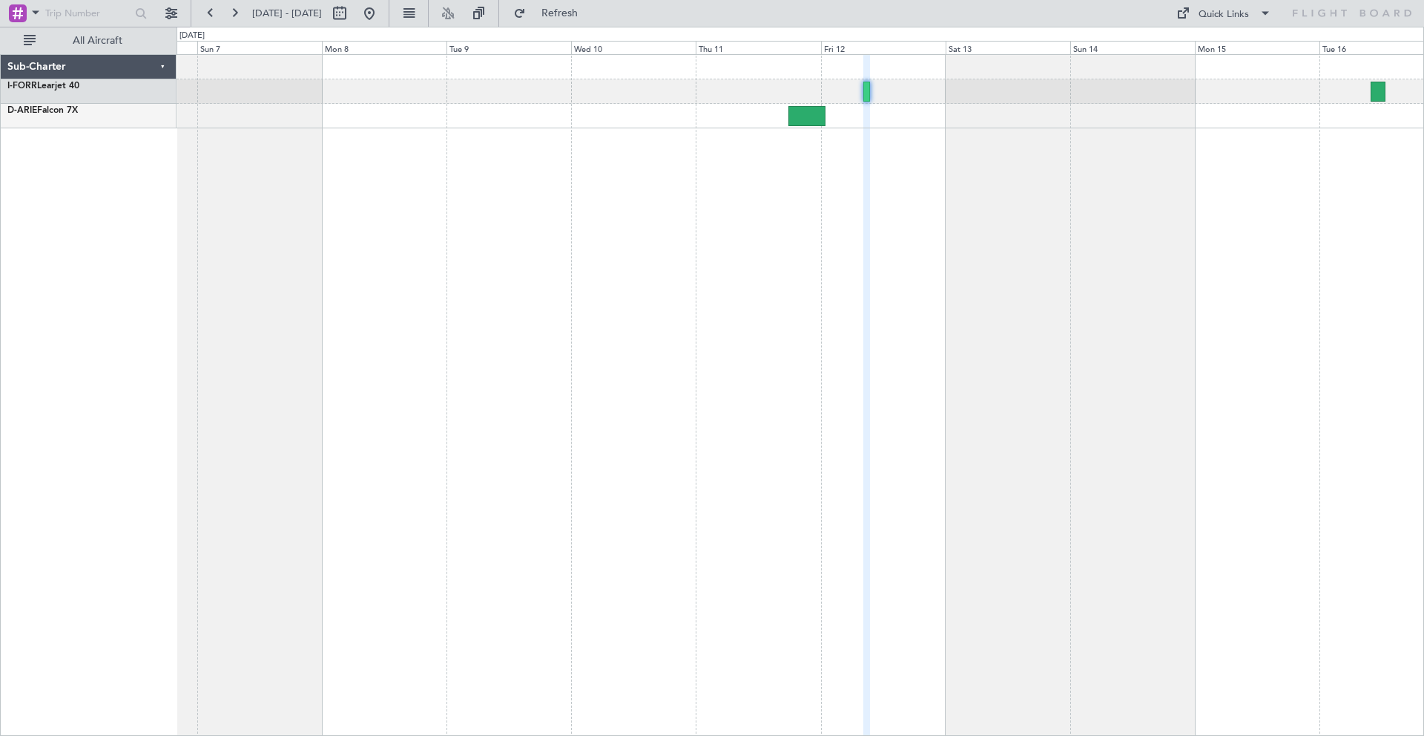
type input "0"
